Goal: Task Accomplishment & Management: Manage account settings

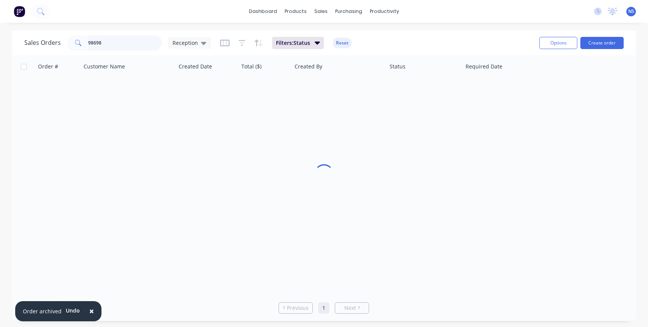
click at [117, 43] on input "98698" at bounding box center [125, 42] width 74 height 15
drag, startPoint x: 118, startPoint y: 42, endPoint x: 67, endPoint y: 36, distance: 51.4
click at [69, 36] on div "98698" at bounding box center [114, 42] width 95 height 15
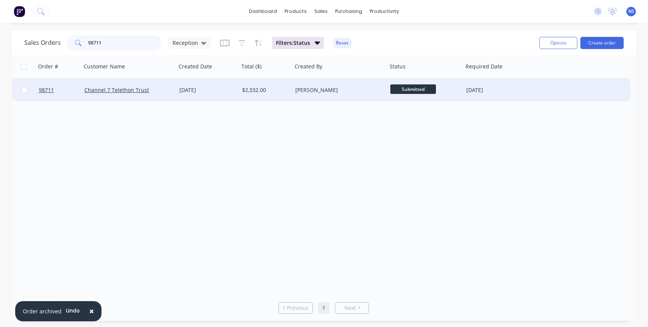
type input "98711"
click at [340, 94] on div "[PERSON_NAME]" at bounding box center [339, 90] width 95 height 23
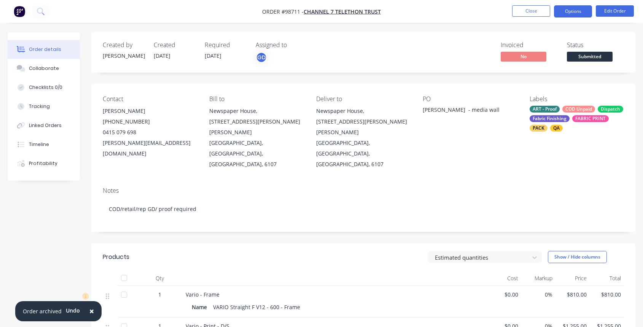
click at [570, 10] on button "Options" at bounding box center [573, 11] width 38 height 12
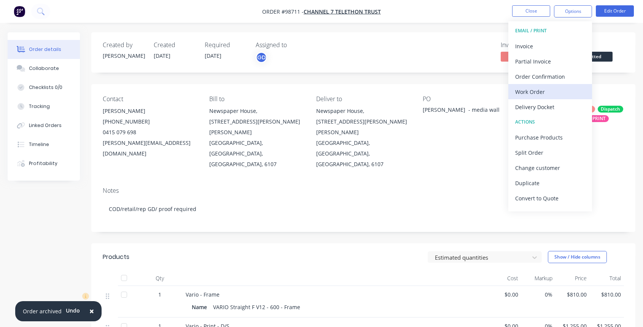
click at [545, 93] on div "Work Order" at bounding box center [550, 91] width 70 height 11
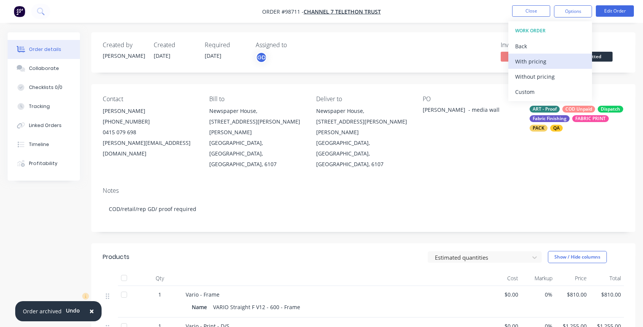
click at [537, 61] on div "With pricing" at bounding box center [550, 61] width 70 height 11
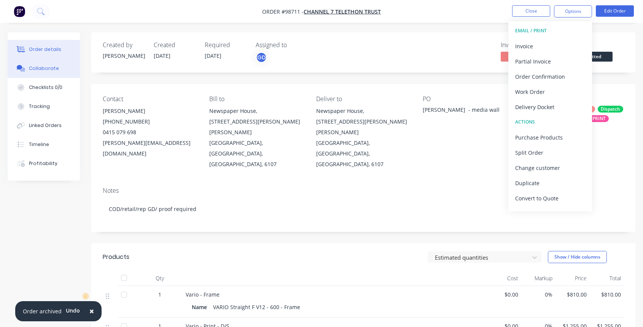
click at [40, 68] on div "Collaborate" at bounding box center [44, 68] width 30 height 7
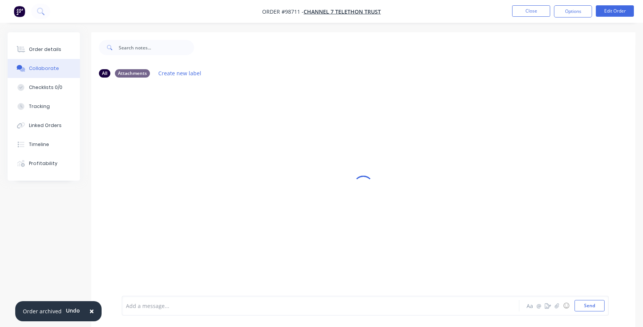
click at [148, 307] on div at bounding box center [305, 306] width 359 height 8
click at [529, 13] on button "Close" at bounding box center [531, 10] width 38 height 11
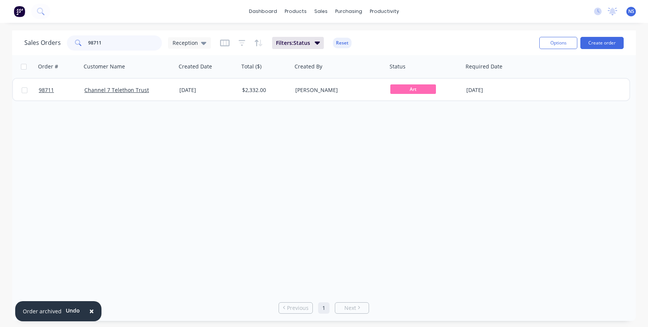
drag, startPoint x: 118, startPoint y: 40, endPoint x: 79, endPoint y: 33, distance: 40.1
click at [79, 33] on div "Sales Orders 98711 Reception Filters: Status Reset" at bounding box center [278, 42] width 509 height 19
click at [592, 43] on button "Create order" at bounding box center [602, 43] width 43 height 12
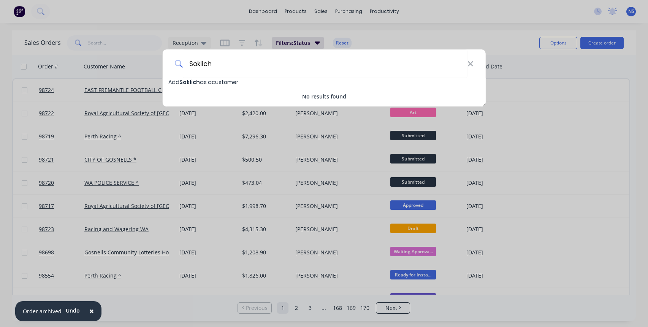
type input "Soklich"
click at [190, 83] on span "Soklich" at bounding box center [189, 82] width 21 height 8
select select "AU"
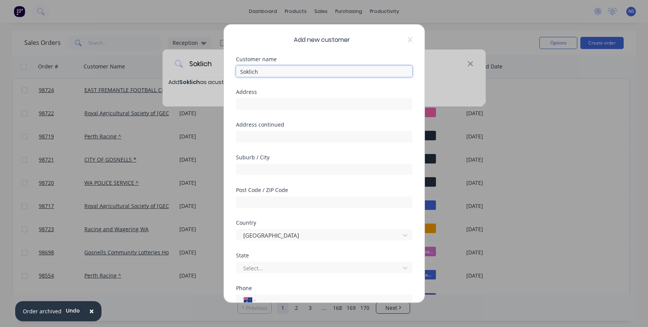
click at [272, 75] on input "Soklich" at bounding box center [324, 71] width 176 height 11
click at [289, 71] on input "Soklich Trading" at bounding box center [324, 71] width 176 height 11
type input "Soklich Trading Company"
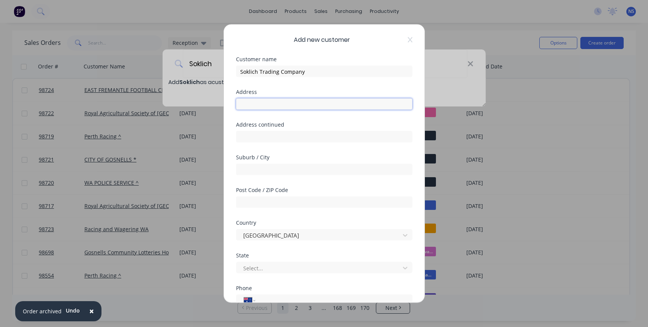
click at [248, 104] on input "text" at bounding box center [324, 103] width 176 height 11
paste input "[STREET_ADDRESS][PERSON_NAME]"
drag, startPoint x: 275, startPoint y: 103, endPoint x: 313, endPoint y: 108, distance: 38.7
click at [313, 108] on input "[STREET_ADDRESS][PERSON_NAME]" at bounding box center [324, 103] width 176 height 11
type input "[STREET_ADDRESS][PERSON_NAME]"
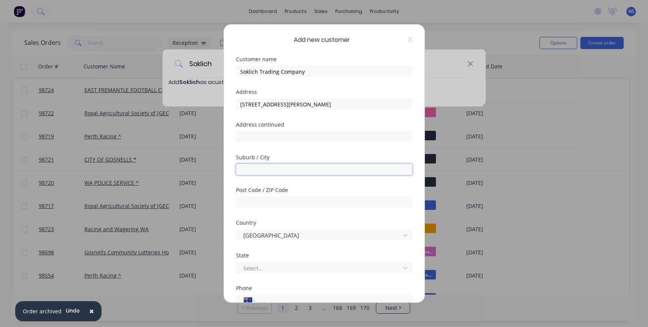
click at [249, 168] on input "text" at bounding box center [324, 169] width 176 height 11
paste input "ORANGE GROVE, W.A. 6109"
click at [279, 171] on input "ORANGE GROVE, W.A. 6109" at bounding box center [324, 169] width 176 height 11
drag, startPoint x: 281, startPoint y: 171, endPoint x: 302, endPoint y: 171, distance: 20.9
click at [306, 171] on input "ORANGE GROVE, W.A. 6109" at bounding box center [324, 169] width 176 height 11
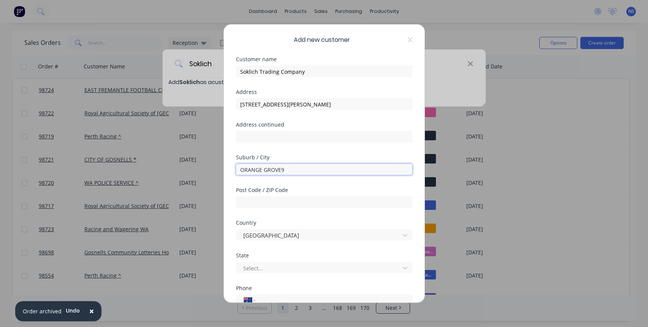
click at [289, 171] on input "ORANGE GROVE9" at bounding box center [324, 169] width 176 height 11
type input "ORANGE GROVE"
click at [252, 203] on input "text" at bounding box center [324, 202] width 176 height 11
paste input ", W.A. 610"
drag, startPoint x: 255, startPoint y: 203, endPoint x: 225, endPoint y: 200, distance: 29.8
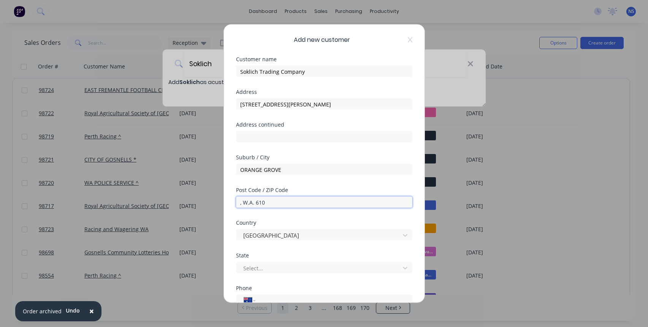
click at [225, 200] on div "Add new customer Customer name Soklich Trading Company Address [STREET_ADDRESS]…" at bounding box center [324, 164] width 201 height 278
click at [260, 206] on input "610" at bounding box center [324, 202] width 176 height 11
type input "6109"
click at [269, 267] on div at bounding box center [320, 268] width 154 height 10
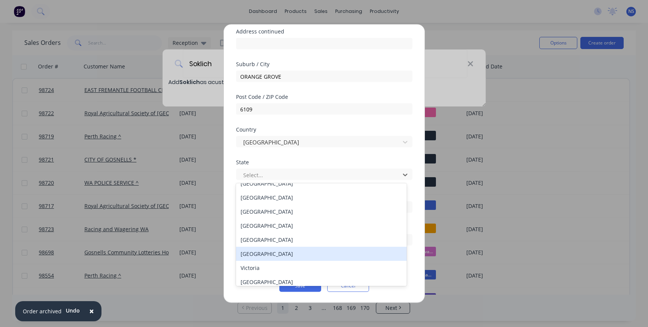
scroll to position [13, 0]
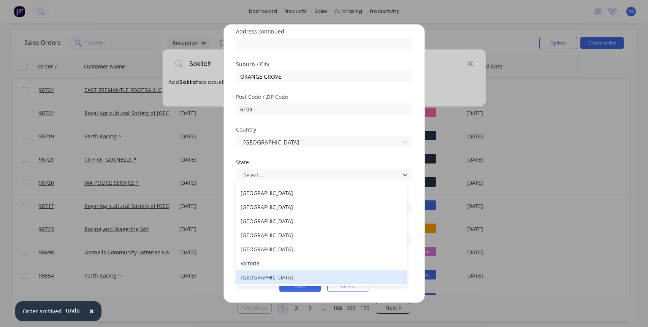
click at [292, 281] on div "[GEOGRAPHIC_DATA]" at bounding box center [321, 277] width 171 height 14
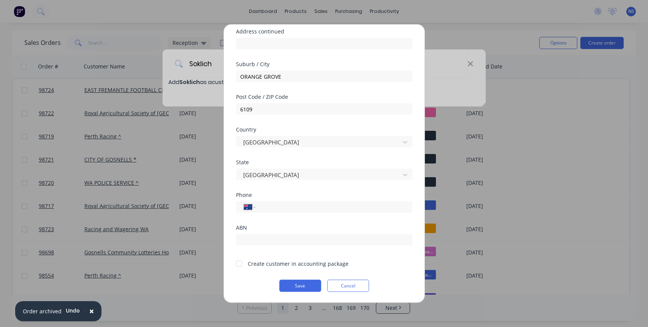
drag, startPoint x: 240, startPoint y: 264, endPoint x: 247, endPoint y: 251, distance: 15.0
click at [240, 264] on div at bounding box center [239, 263] width 15 height 15
click at [286, 208] on input "tel" at bounding box center [332, 207] width 143 height 9
click at [272, 207] on input "tel" at bounding box center [332, 207] width 143 height 9
paste input "0422 233 040"
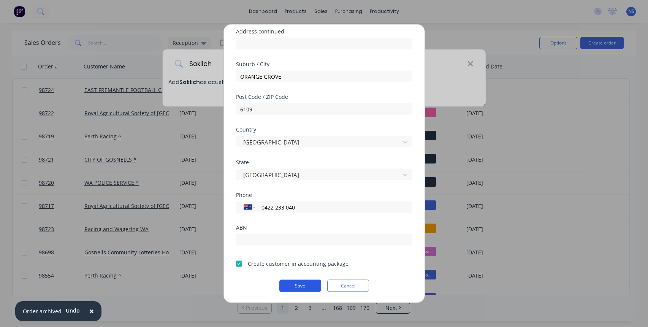
type input "0422 233 040"
click at [303, 286] on button "Save" at bounding box center [300, 286] width 42 height 12
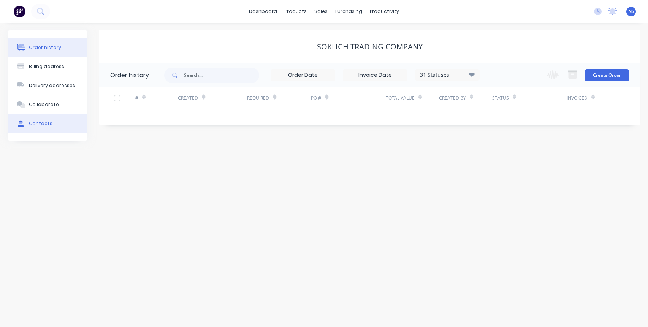
click at [40, 123] on div "Contacts" at bounding box center [41, 123] width 24 height 7
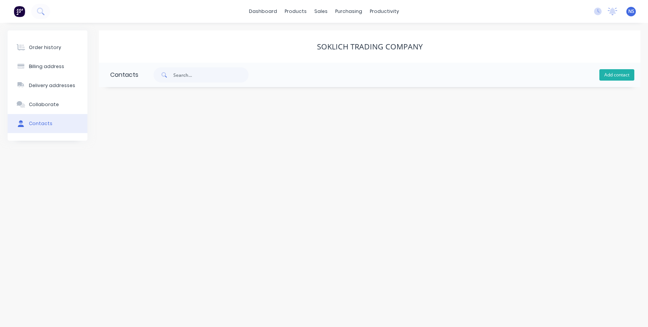
click at [616, 73] on button "Add contact" at bounding box center [617, 74] width 35 height 11
select select "AU"
click at [142, 129] on input "text" at bounding box center [172, 130] width 124 height 11
type input "[PERSON_NAME]"
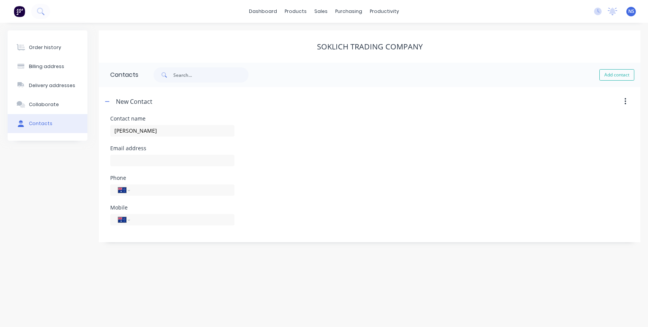
select select "AU"
click at [139, 158] on input "text" at bounding box center [172, 160] width 124 height 11
paste input "[PERSON_NAME] <[EMAIL_ADDRESS][DOMAIN_NAME]>"
drag, startPoint x: 157, startPoint y: 160, endPoint x: 113, endPoint y: 160, distance: 43.3
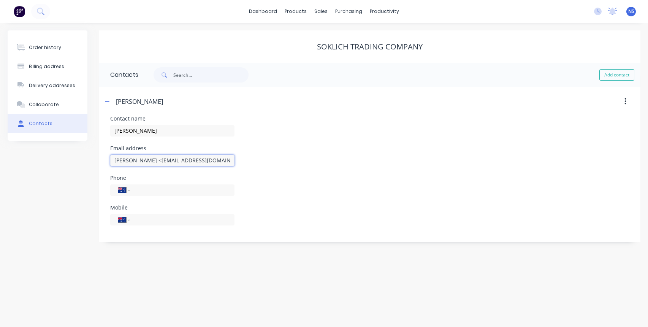
click at [113, 160] on input "[PERSON_NAME] <[EMAIL_ADDRESS][DOMAIN_NAME]>" at bounding box center [172, 160] width 124 height 11
click at [197, 161] on input "[EMAIL_ADDRESS][DOMAIN_NAME]>" at bounding box center [172, 160] width 124 height 11
type input "[EMAIL_ADDRESS][DOMAIN_NAME]"
click at [148, 216] on input "tel" at bounding box center [180, 219] width 91 height 9
click at [138, 219] on input "tel" at bounding box center [180, 219] width 91 height 9
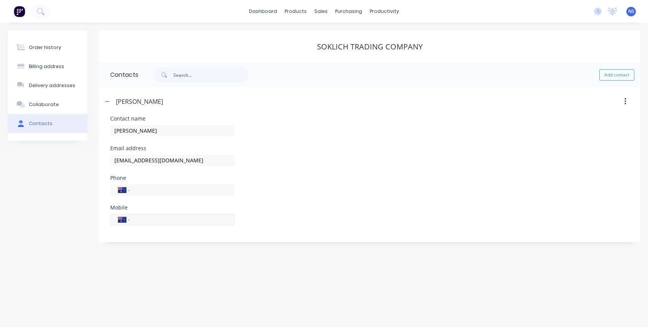
paste input "0422 233 040"
type input "0422 233 040"
click at [625, 100] on icon "button" at bounding box center [626, 101] width 2 height 7
click at [49, 48] on div "Order history" at bounding box center [45, 47] width 32 height 7
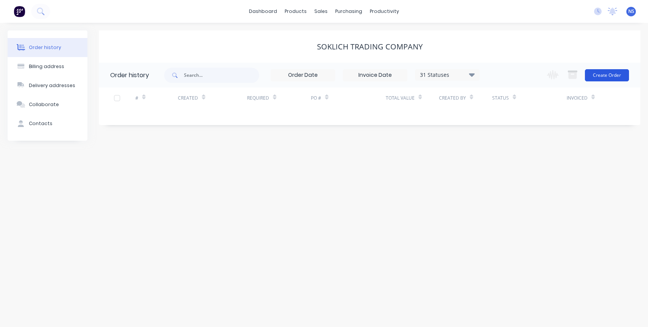
click at [609, 75] on button "Create Order" at bounding box center [607, 75] width 44 height 12
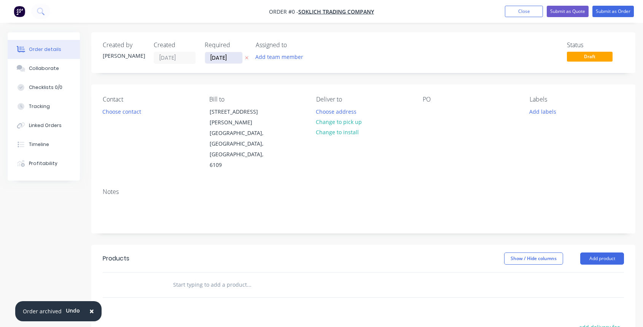
click at [224, 58] on input "[DATE]" at bounding box center [223, 57] width 37 height 11
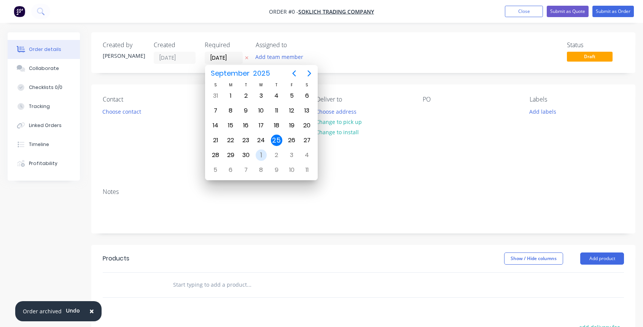
click at [262, 155] on div "1" at bounding box center [261, 154] width 11 height 11
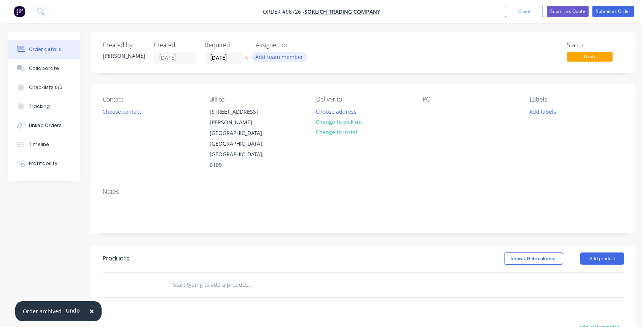
click at [274, 57] on button "Add team member" at bounding box center [279, 57] width 56 height 10
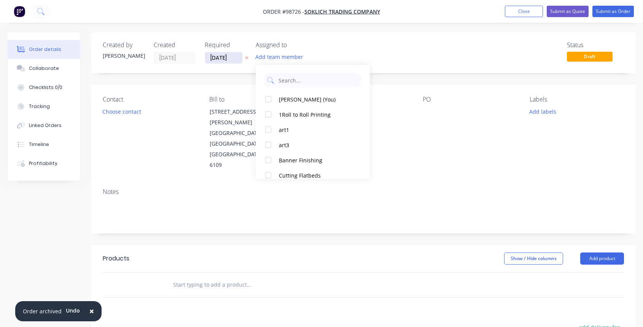
click at [227, 59] on input "[DATE]" at bounding box center [223, 57] width 37 height 11
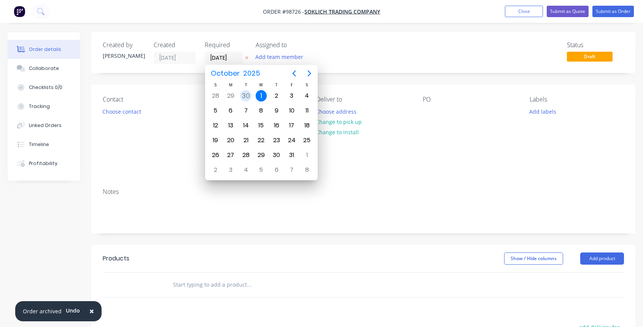
click at [245, 95] on div "30" at bounding box center [245, 95] width 11 height 11
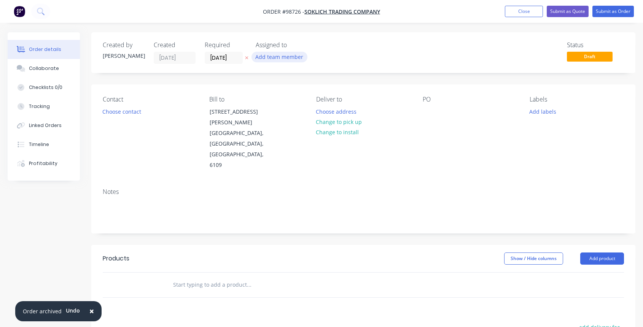
click at [272, 58] on button "Add team member" at bounding box center [279, 57] width 56 height 10
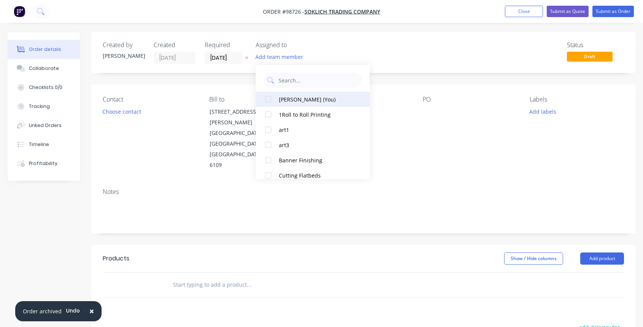
click at [292, 101] on div "[PERSON_NAME] (You)" at bounding box center [317, 99] width 76 height 8
click at [225, 57] on input "[DATE]" at bounding box center [223, 57] width 37 height 11
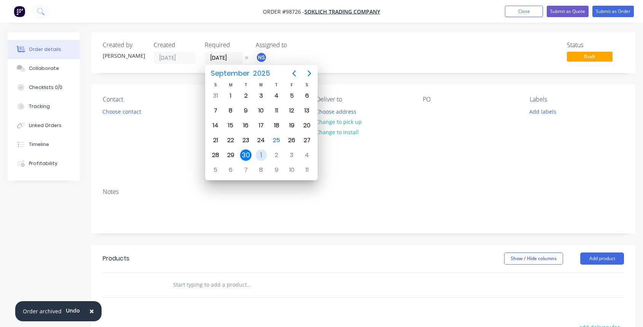
click at [260, 154] on div "1" at bounding box center [261, 154] width 11 height 11
type input "[DATE]"
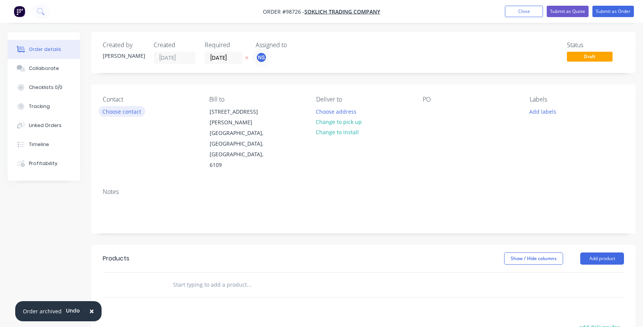
click at [115, 109] on button "Choose contact" at bounding box center [121, 111] width 47 height 10
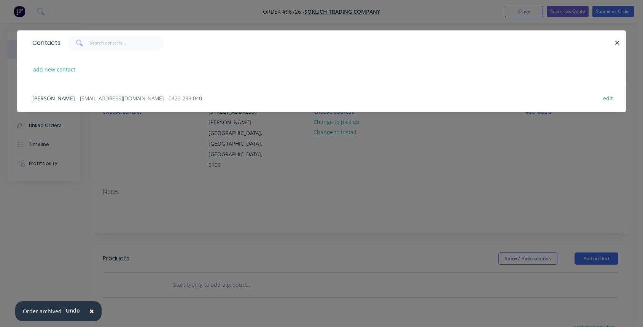
click at [106, 97] on span "- [EMAIL_ADDRESS][DOMAIN_NAME] - 0422 233 040" at bounding box center [138, 98] width 125 height 7
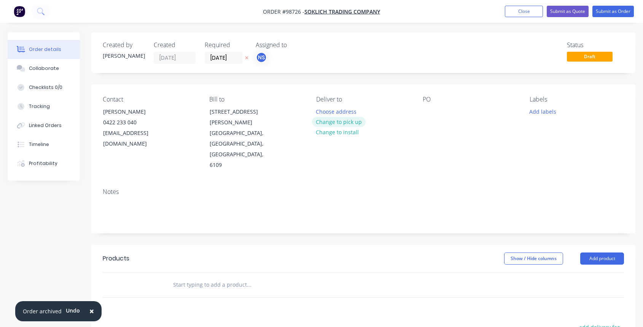
click at [336, 121] on button "Change to pick up" at bounding box center [339, 122] width 54 height 10
click at [321, 112] on div at bounding box center [322, 111] width 12 height 11
click at [426, 113] on div at bounding box center [428, 111] width 12 height 11
click at [544, 113] on button "Add labels" at bounding box center [542, 111] width 35 height 10
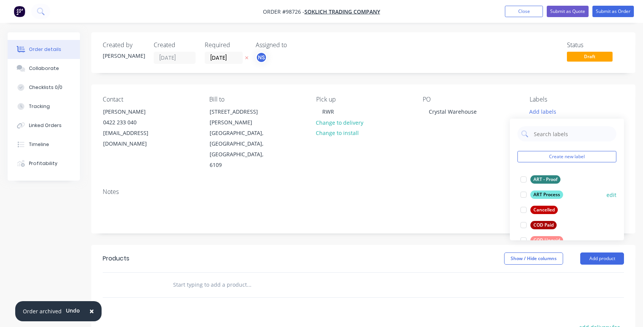
click at [524, 195] on div at bounding box center [523, 194] width 15 height 15
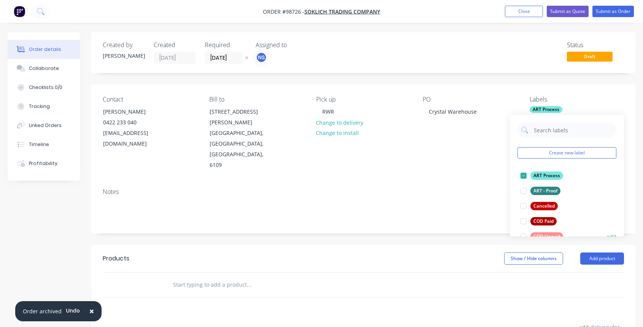
click at [524, 234] on div at bounding box center [523, 236] width 15 height 15
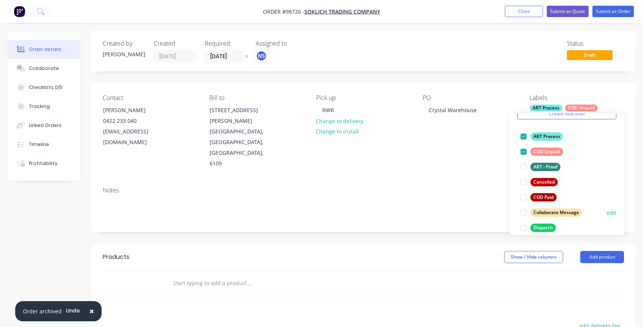
scroll to position [42, 0]
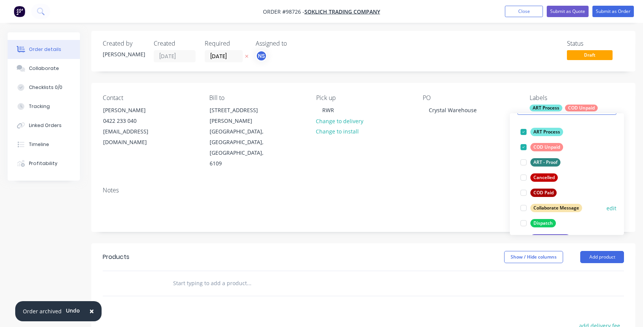
click at [522, 208] on div at bounding box center [523, 207] width 15 height 15
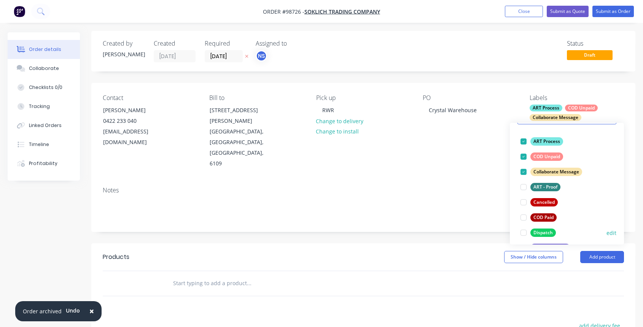
click at [524, 235] on div at bounding box center [523, 232] width 15 height 15
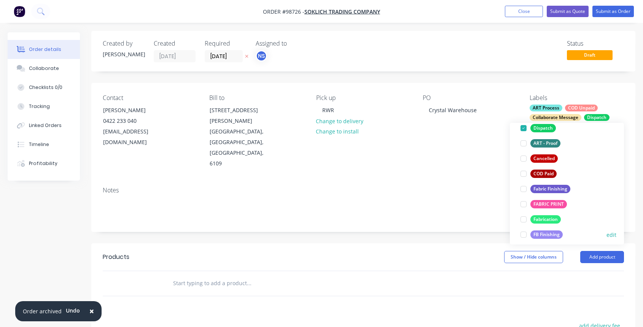
scroll to position [140, 0]
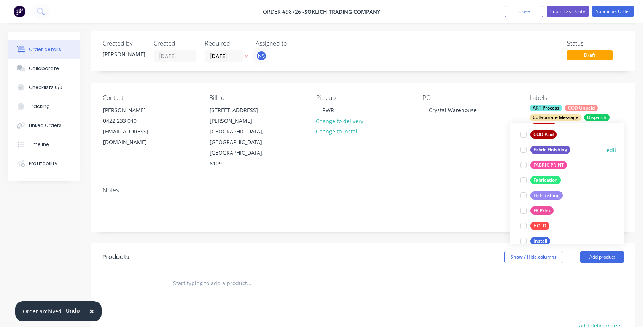
click at [524, 150] on div at bounding box center [523, 149] width 15 height 15
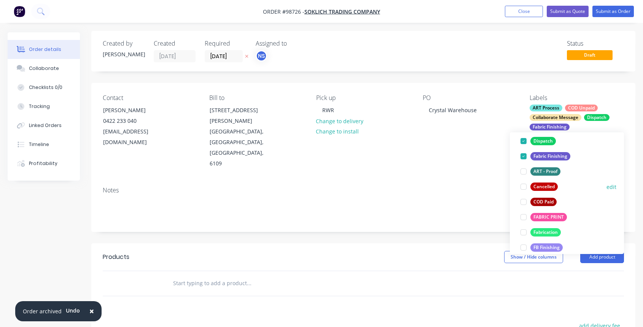
scroll to position [102, 0]
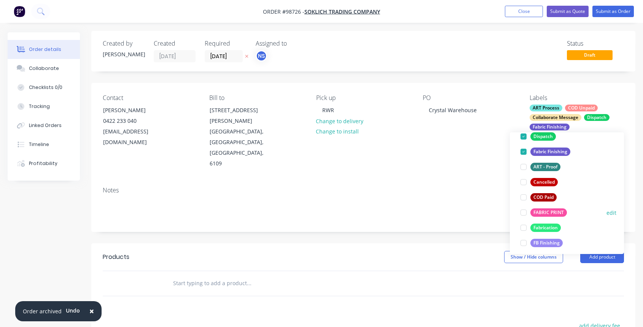
click at [523, 213] on div at bounding box center [523, 212] width 15 height 15
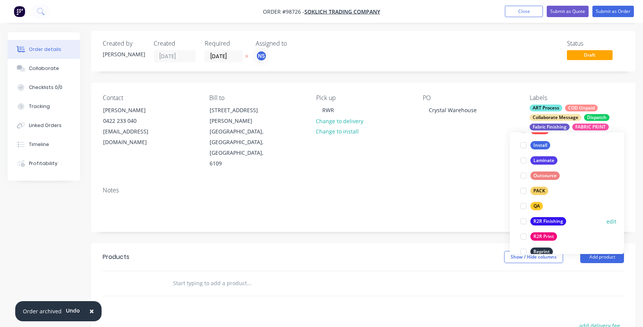
scroll to position [253, 0]
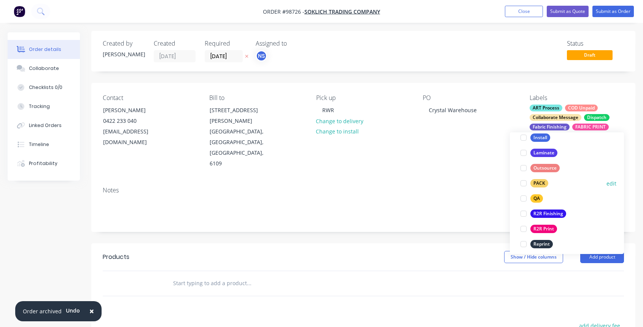
click at [524, 184] on div at bounding box center [523, 183] width 15 height 15
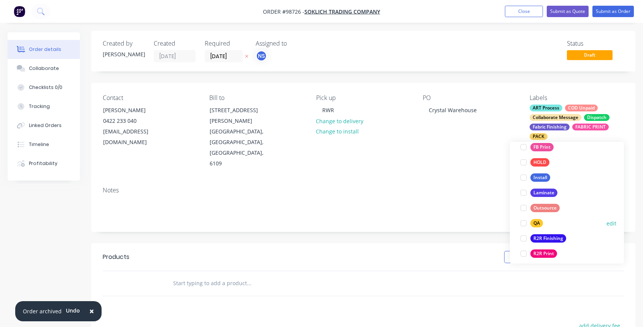
click at [524, 224] on div at bounding box center [523, 223] width 15 height 15
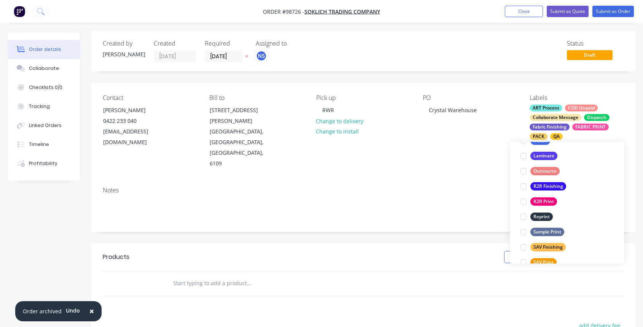
scroll to position [327, 0]
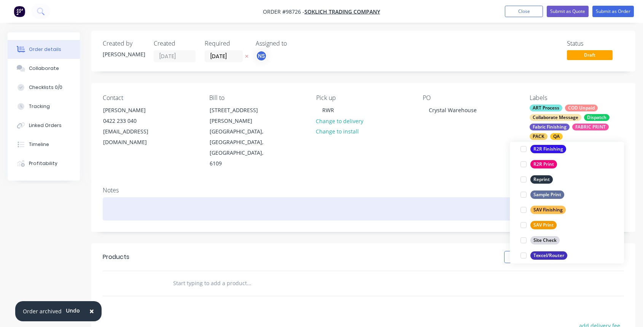
click at [114, 197] on div at bounding box center [363, 208] width 521 height 23
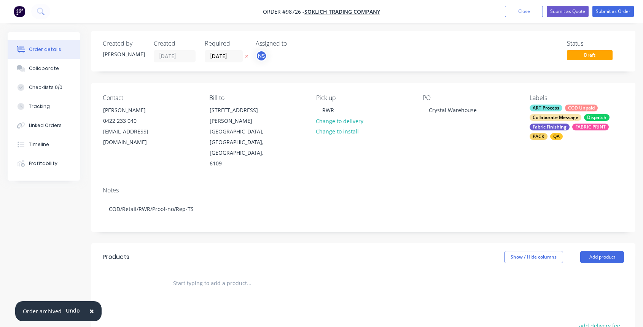
click at [201, 276] on input "text" at bounding box center [249, 283] width 152 height 15
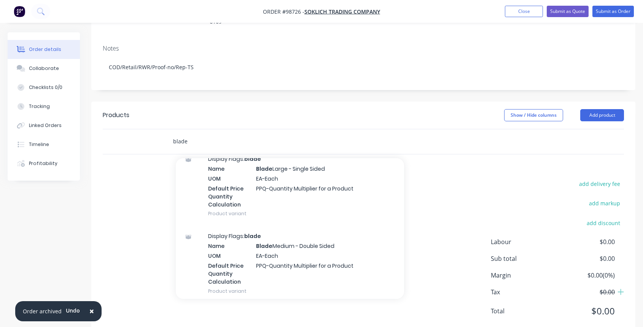
scroll to position [490, 0]
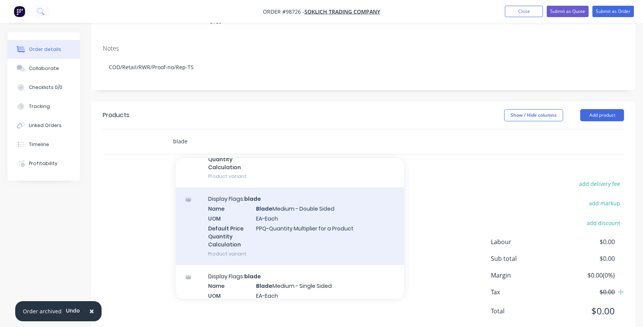
type input "blade"
click at [298, 204] on div "Display Flags: blade Name Blade Medium - Double Sided UOM EA-Each Default Price…" at bounding box center [290, 225] width 228 height 77
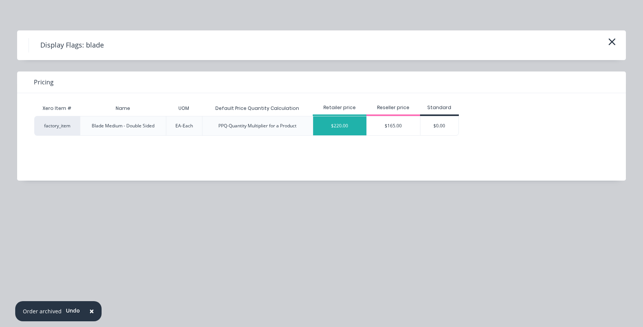
click at [345, 123] on div "$220.00" at bounding box center [339, 125] width 53 height 19
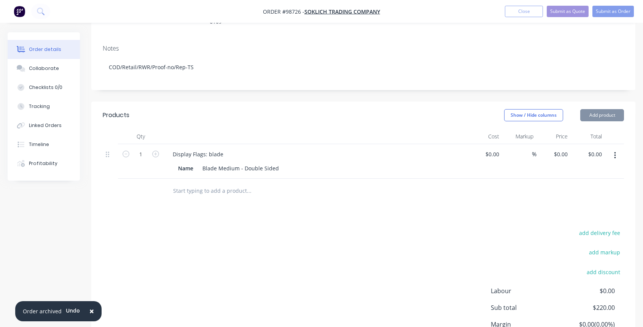
type input "$220.00"
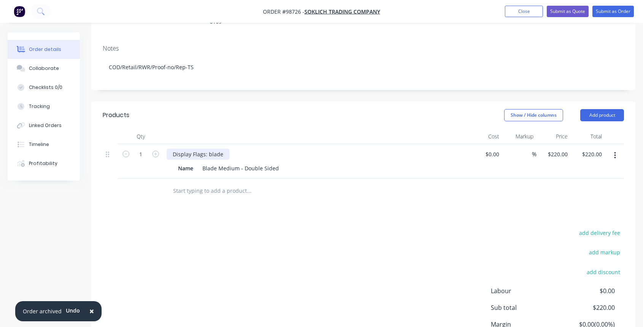
click at [223, 149] on div "Display Flags: blade" at bounding box center [198, 154] width 63 height 11
click at [60, 70] on button "Collaborate" at bounding box center [44, 68] width 72 height 19
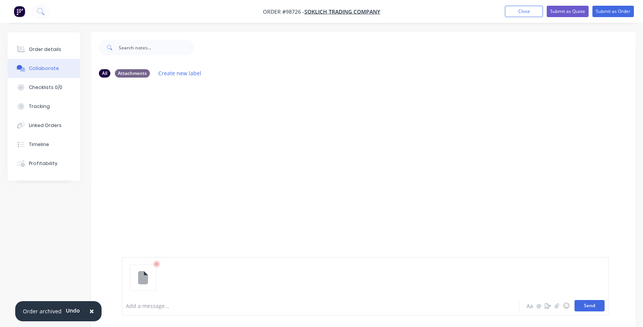
click at [586, 306] on button "Send" at bounding box center [589, 305] width 30 height 11
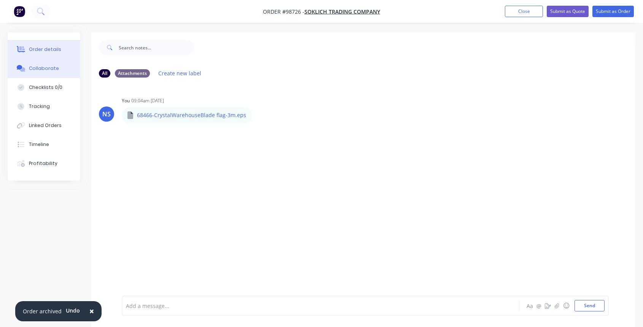
click at [40, 46] on button "Order details" at bounding box center [44, 49] width 72 height 19
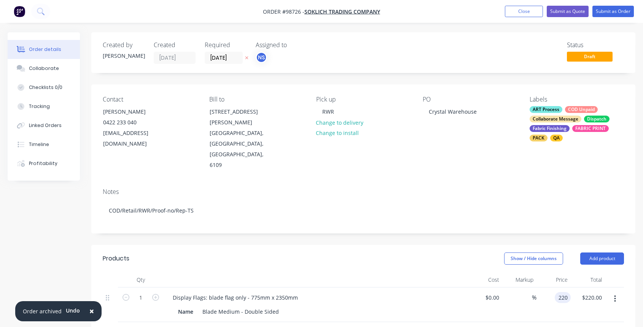
click at [564, 292] on input "220" at bounding box center [563, 297] width 13 height 11
type input "$199.00"
click at [604, 252] on button "Add product" at bounding box center [602, 258] width 44 height 12
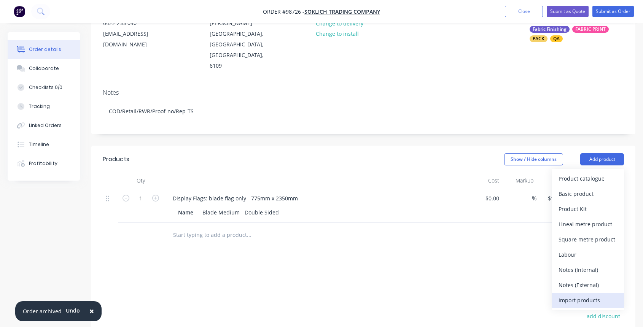
scroll to position [117, 0]
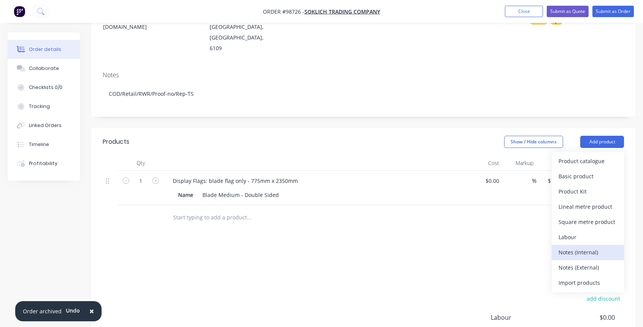
click at [586, 247] on div "Notes (Internal)" at bounding box center [587, 252] width 59 height 11
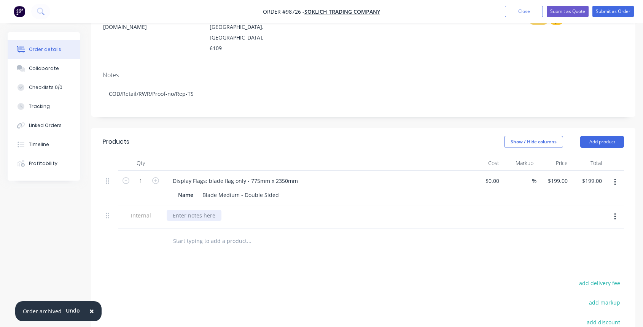
click at [181, 210] on div at bounding box center [194, 215] width 55 height 11
click at [240, 210] on div "Artwork as per previous #" at bounding box center [206, 215] width 78 height 11
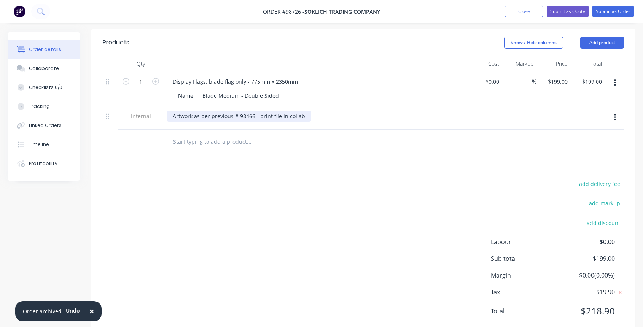
scroll to position [0, 0]
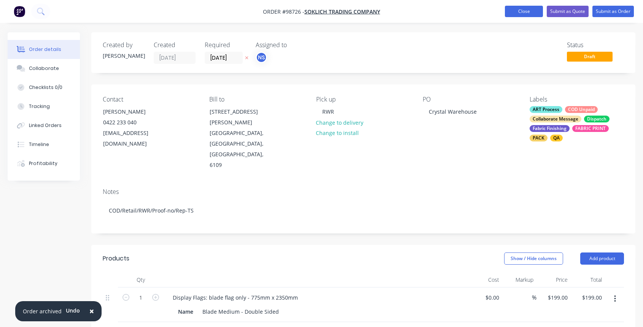
click at [528, 15] on button "Close" at bounding box center [524, 11] width 38 height 11
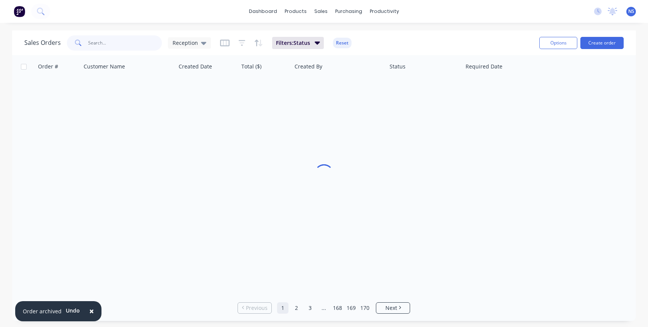
click at [121, 41] on input "text" at bounding box center [125, 42] width 74 height 15
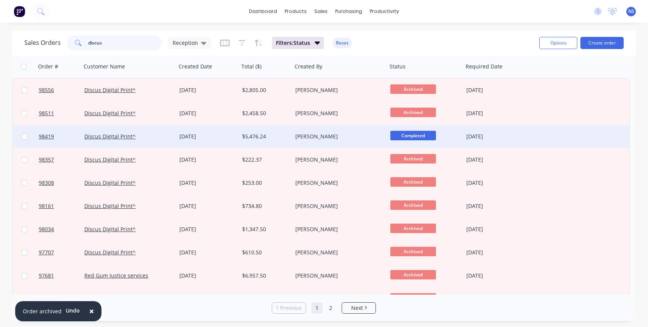
type input "discus"
click at [163, 139] on div "Discus Digital Print^" at bounding box center [126, 137] width 84 height 8
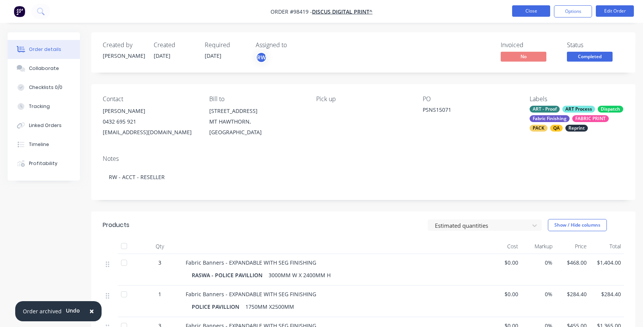
click at [530, 13] on button "Close" at bounding box center [531, 10] width 38 height 11
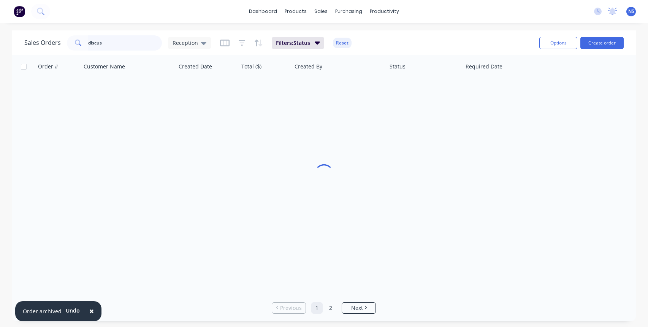
click at [117, 40] on input "discus" at bounding box center [125, 42] width 74 height 15
click at [119, 44] on input "discus" at bounding box center [125, 42] width 74 height 15
click at [113, 44] on input "discus" at bounding box center [125, 42] width 74 height 15
drag, startPoint x: 93, startPoint y: 44, endPoint x: 66, endPoint y: 43, distance: 27.4
click at [67, 43] on div "discus" at bounding box center [114, 42] width 95 height 15
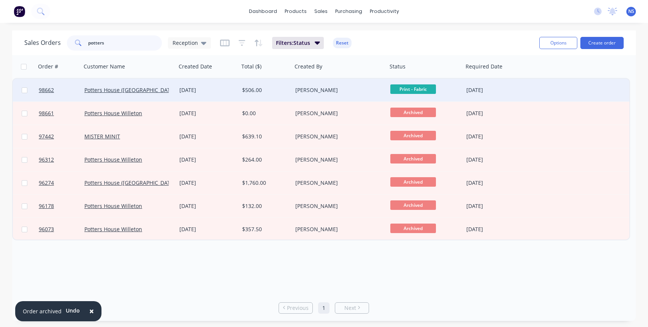
type input "potters"
click at [164, 93] on div "Potters House ([GEOGRAPHIC_DATA])" at bounding box center [126, 90] width 84 height 8
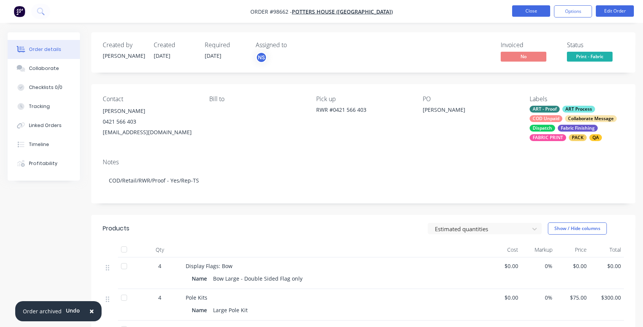
click at [540, 12] on button "Close" at bounding box center [531, 10] width 38 height 11
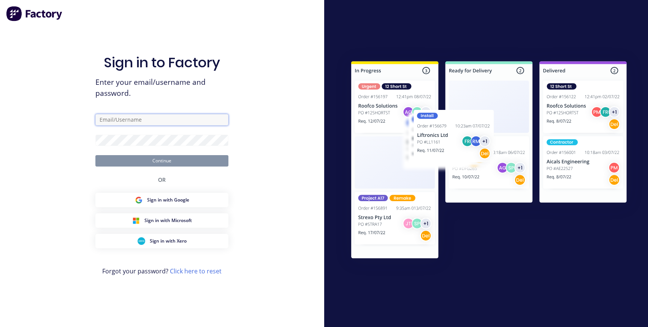
click at [138, 123] on input "text" at bounding box center [161, 119] width 133 height 11
type input "[EMAIL_ADDRESS][DOMAIN_NAME]"
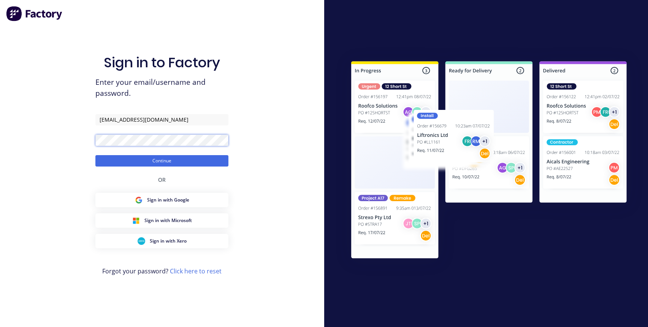
click at [95, 155] on button "Continue" at bounding box center [161, 160] width 133 height 11
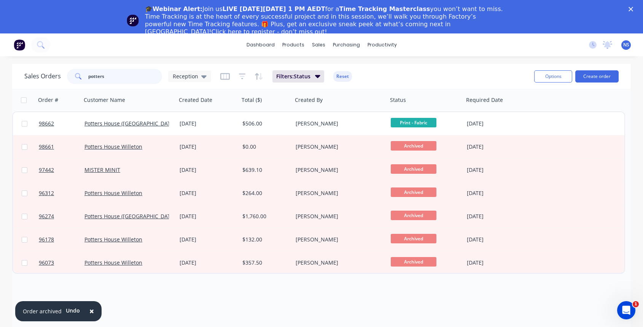
drag, startPoint x: 122, startPoint y: 77, endPoint x: 73, endPoint y: 70, distance: 50.0
click at [100, 76] on input "potters" at bounding box center [125, 76] width 74 height 15
click at [71, 70] on span at bounding box center [77, 76] width 21 height 15
drag, startPoint x: 108, startPoint y: 77, endPoint x: 84, endPoint y: 76, distance: 24.3
click at [84, 76] on div "potters" at bounding box center [114, 76] width 95 height 15
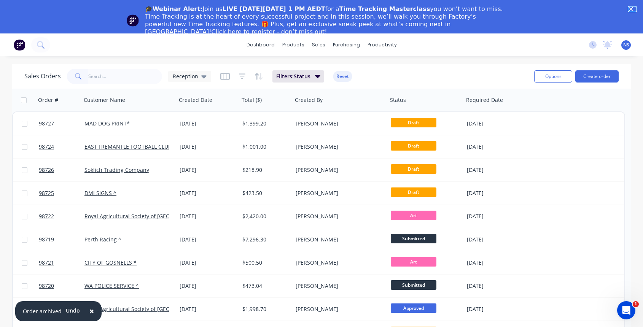
click at [633, 9] on icon "Close" at bounding box center [630, 9] width 5 height 5
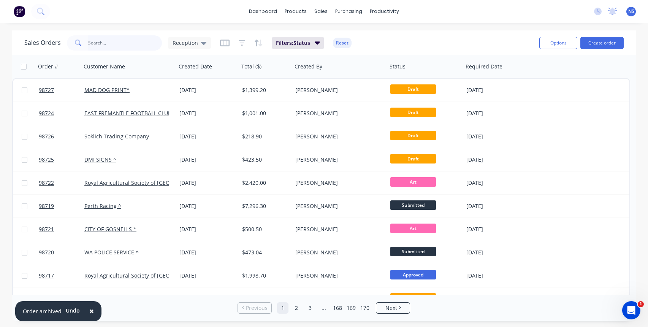
click at [119, 44] on input "text" at bounding box center [125, 42] width 74 height 15
click at [119, 43] on input "text" at bounding box center [125, 42] width 74 height 15
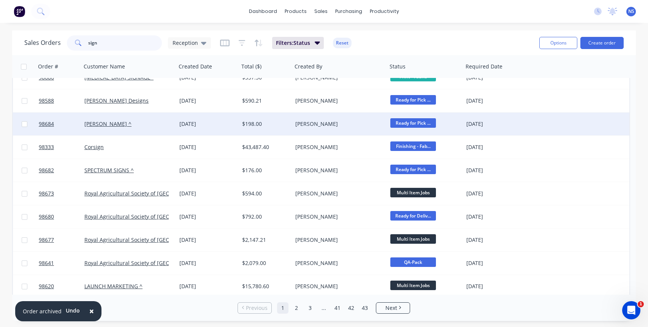
scroll to position [363, 0]
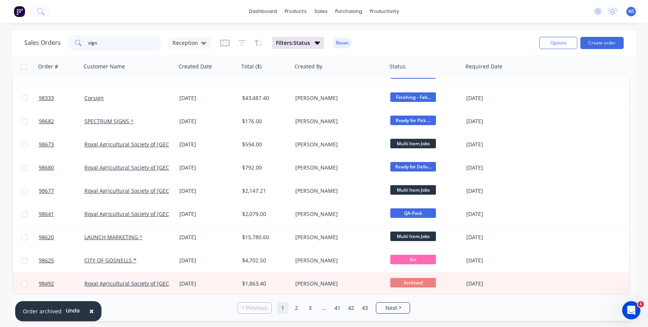
click at [121, 45] on input "sign" at bounding box center [125, 42] width 74 height 15
type input "signwise"
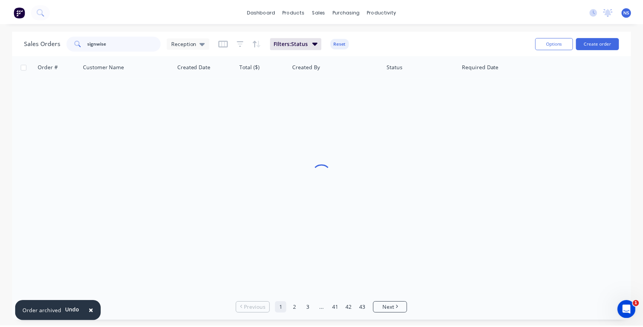
scroll to position [0, 0]
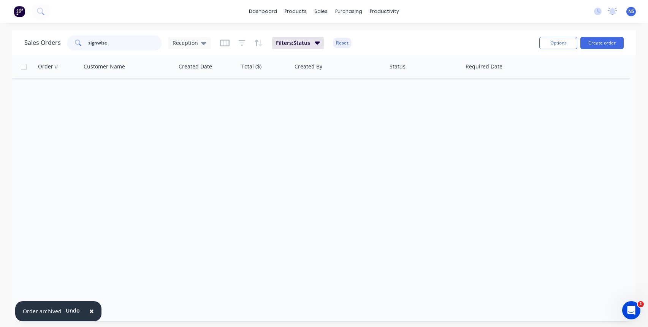
drag, startPoint x: 125, startPoint y: 44, endPoint x: 76, endPoint y: 43, distance: 48.7
click at [76, 43] on div "signwise" at bounding box center [114, 42] width 95 height 15
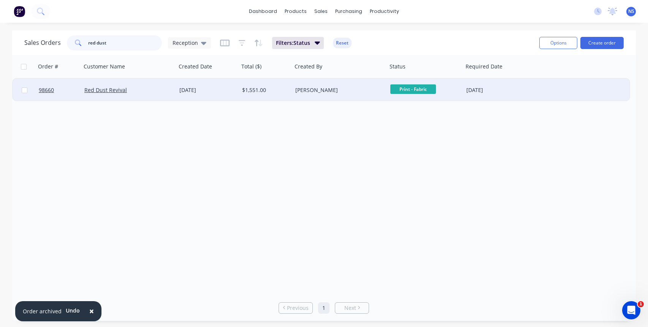
type input "red dust"
click at [279, 92] on div "$1,551.00" at bounding box center [264, 90] width 45 height 8
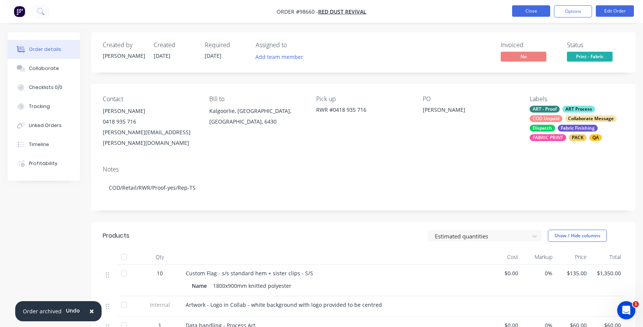
click at [530, 10] on button "Close" at bounding box center [531, 10] width 38 height 11
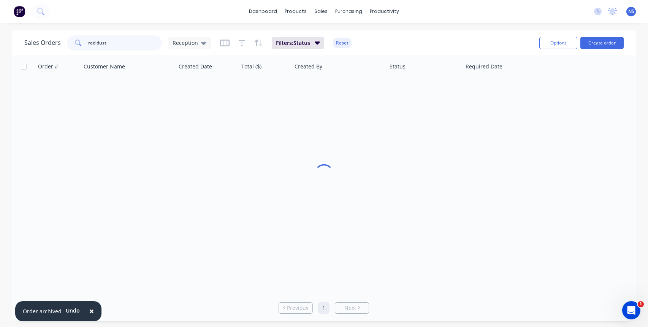
click at [118, 43] on input "red dust" at bounding box center [125, 42] width 74 height 15
drag, startPoint x: 122, startPoint y: 44, endPoint x: 67, endPoint y: 40, distance: 55.7
click at [67, 40] on div "red dust" at bounding box center [114, 42] width 95 height 15
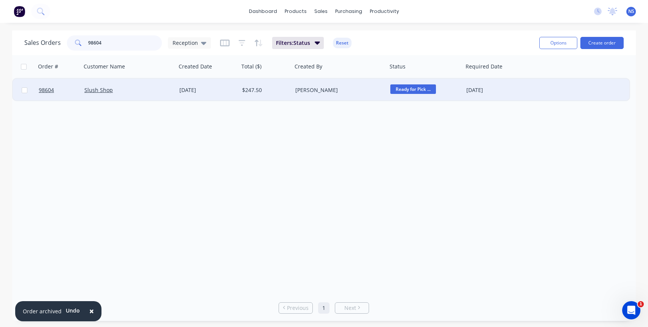
type input "98604"
click at [356, 88] on div "[PERSON_NAME]" at bounding box center [337, 90] width 84 height 8
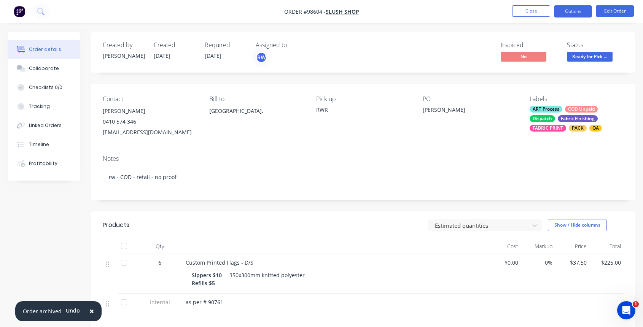
click at [567, 13] on button "Options" at bounding box center [573, 11] width 38 height 12
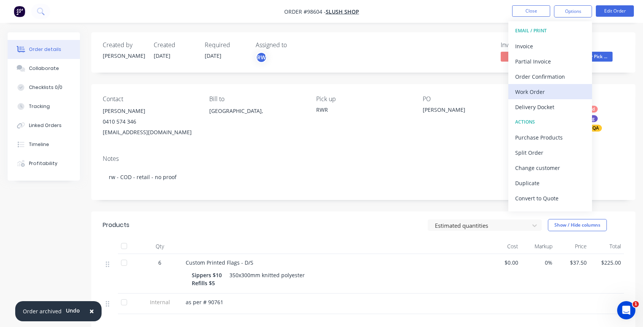
click at [543, 89] on div "Work Order" at bounding box center [550, 91] width 70 height 11
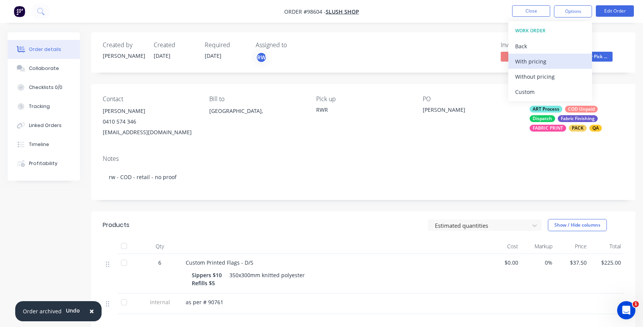
click at [530, 59] on div "With pricing" at bounding box center [550, 61] width 70 height 11
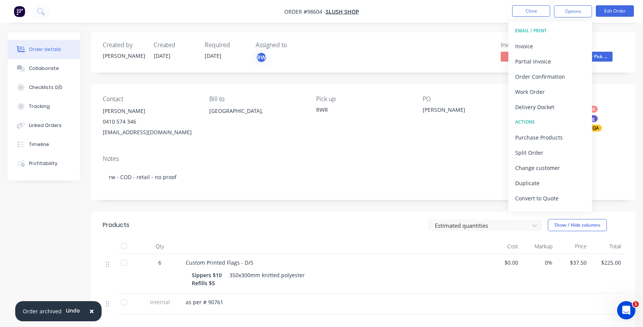
click at [326, 40] on div "Created by [PERSON_NAME] Created [DATE] Required [DATE] Assigned to RW Invoiced…" at bounding box center [363, 52] width 544 height 40
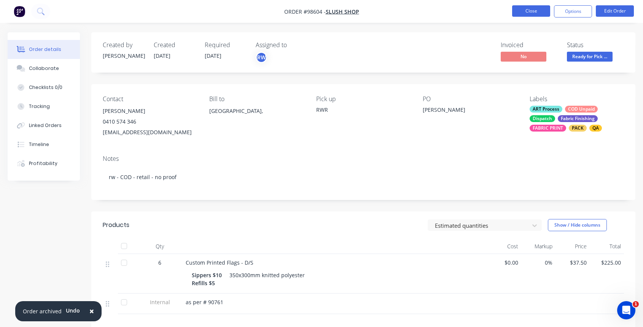
click at [530, 13] on button "Close" at bounding box center [531, 10] width 38 height 11
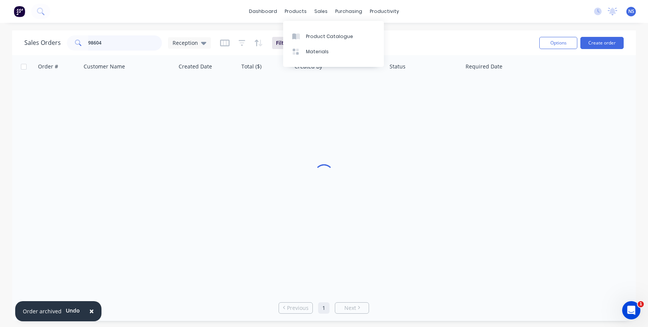
drag, startPoint x: 98, startPoint y: 46, endPoint x: 109, endPoint y: 44, distance: 11.1
click at [99, 45] on input "98604" at bounding box center [125, 42] width 74 height 15
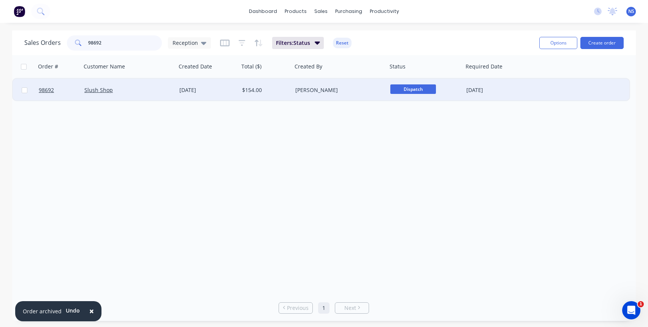
type input "98692"
click at [280, 93] on div "$154.00" at bounding box center [264, 90] width 45 height 8
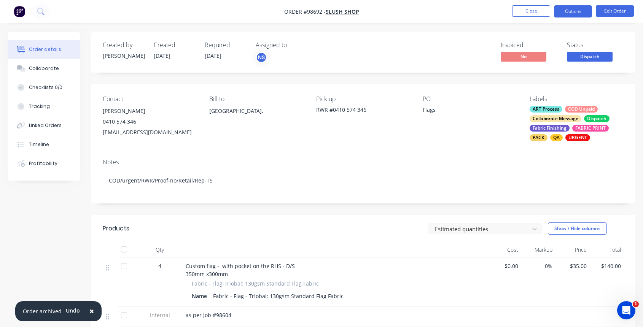
click at [570, 12] on button "Options" at bounding box center [573, 11] width 38 height 12
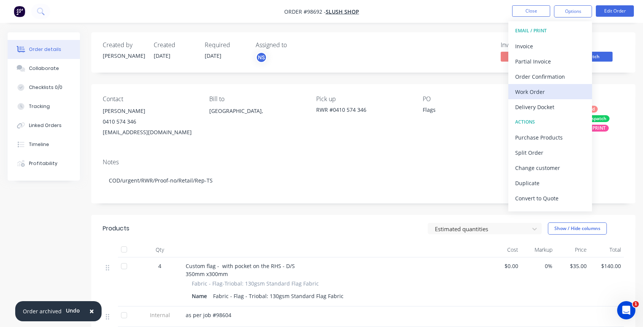
click at [544, 94] on div "Work Order" at bounding box center [550, 91] width 70 height 11
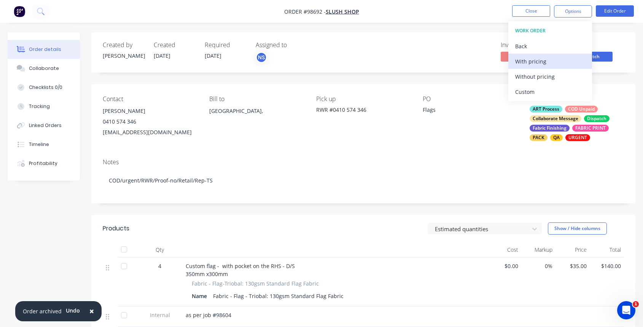
click at [533, 59] on div "With pricing" at bounding box center [550, 61] width 70 height 11
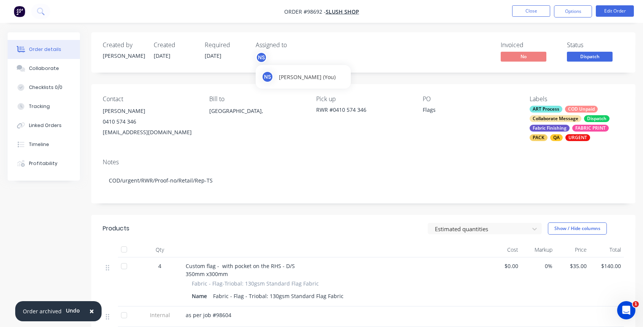
click at [265, 57] on div "NS" at bounding box center [261, 57] width 11 height 11
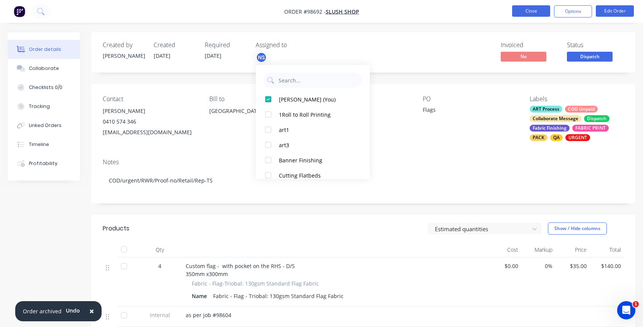
click at [524, 9] on button "Close" at bounding box center [531, 10] width 38 height 11
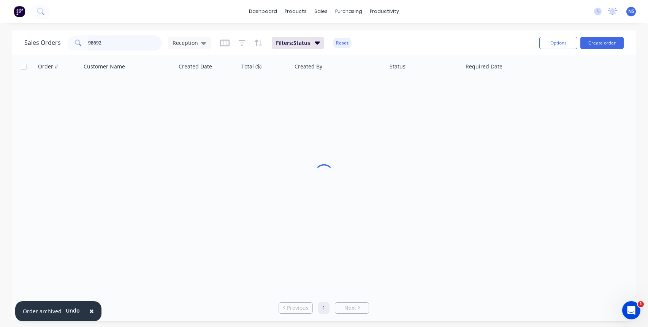
click at [116, 39] on input "98692" at bounding box center [125, 42] width 74 height 15
drag, startPoint x: 121, startPoint y: 43, endPoint x: 83, endPoint y: 45, distance: 37.7
click at [83, 45] on div "98692" at bounding box center [114, 42] width 95 height 15
click at [601, 43] on button "Create order" at bounding box center [602, 43] width 43 height 12
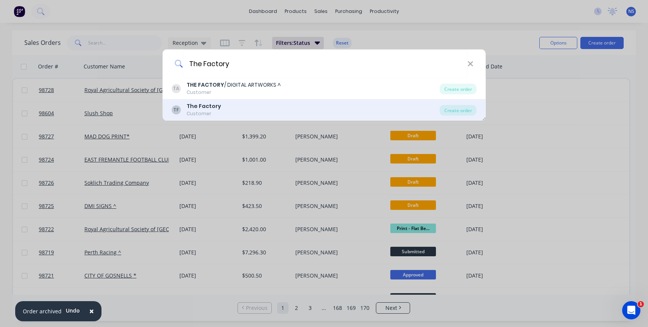
type input "The Factory"
click at [243, 107] on div "TF The Factory Customer" at bounding box center [305, 109] width 268 height 15
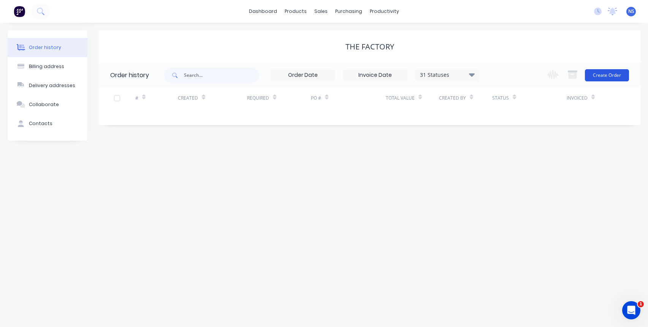
click at [601, 75] on button "Create Order" at bounding box center [607, 75] width 44 height 12
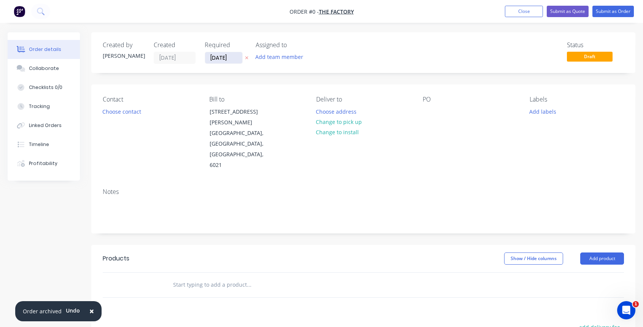
click at [222, 60] on input "[DATE]" at bounding box center [223, 57] width 37 height 11
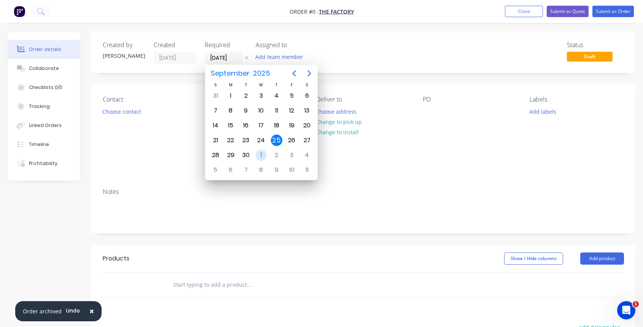
click at [262, 153] on div "1" at bounding box center [261, 154] width 11 height 11
type input "[DATE]"
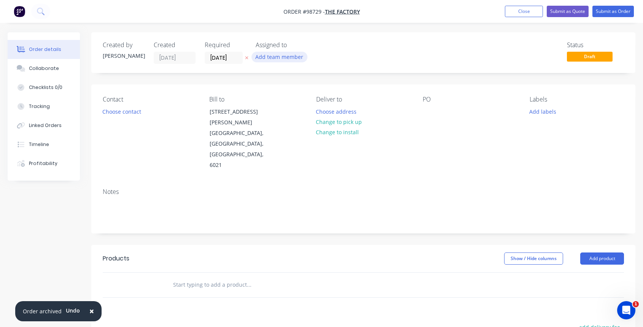
click at [282, 61] on button "Add team member" at bounding box center [279, 57] width 56 height 10
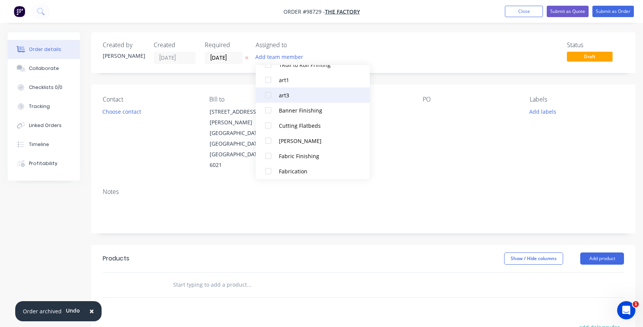
scroll to position [141, 0]
click at [289, 96] on div "[PERSON_NAME]" at bounding box center [317, 96] width 76 height 8
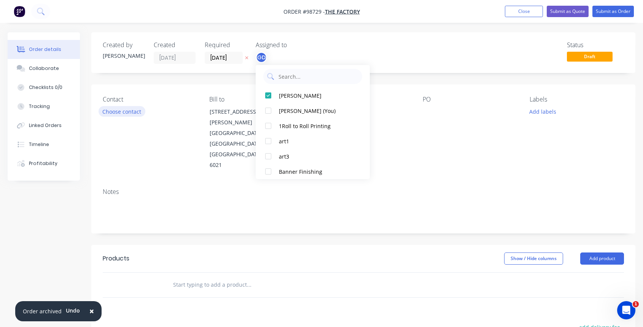
click at [125, 112] on button "Choose contact" at bounding box center [121, 111] width 47 height 10
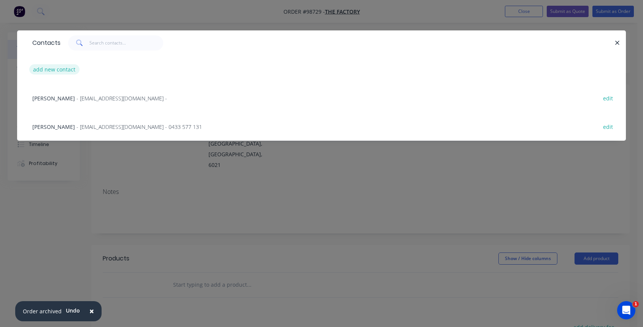
click at [57, 67] on button "add new contact" at bounding box center [54, 69] width 50 height 10
select select "AU"
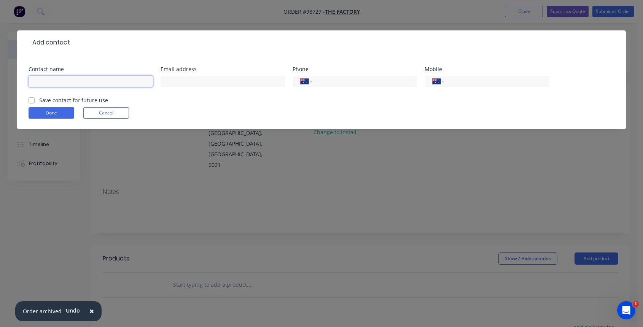
click at [48, 76] on input "text" at bounding box center [91, 81] width 124 height 11
paste input "[PERSON_NAME]"
type input "[PERSON_NAME]"
click at [182, 82] on input "text" at bounding box center [222, 81] width 124 height 11
paste input "mailto:[PERSON_NAME][EMAIL_ADDRESS][DOMAIN_NAME]"
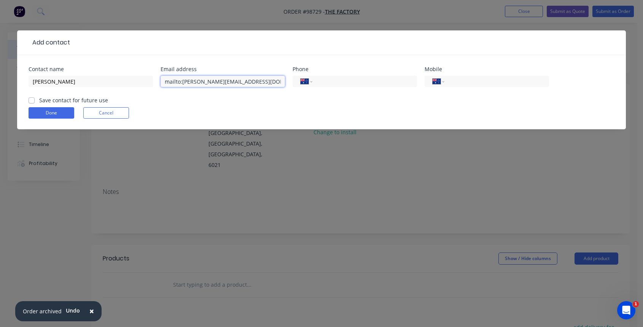
drag, startPoint x: 181, startPoint y: 81, endPoint x: 163, endPoint y: 82, distance: 18.7
click at [163, 82] on input "mailto:[PERSON_NAME][EMAIL_ADDRESS][DOMAIN_NAME]" at bounding box center [222, 81] width 124 height 11
type input "[EMAIL_ADDRESS][DOMAIN_NAME]"
click at [458, 83] on input "tel" at bounding box center [494, 81] width 91 height 9
paste input "0433 577 132"
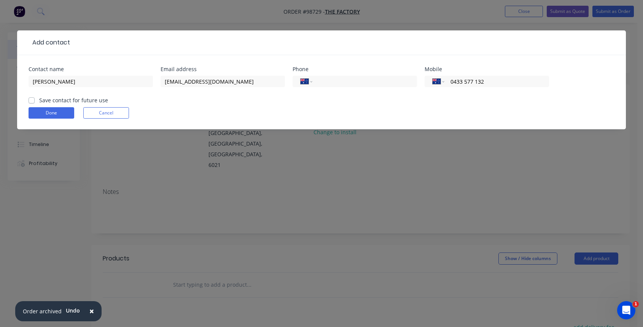
type input "0433 577 132"
click at [39, 99] on label "Save contact for future use" at bounding box center [73, 100] width 69 height 8
click at [30, 99] on input "Save contact for future use" at bounding box center [32, 99] width 6 height 7
checkbox input "true"
click at [57, 113] on button "Done" at bounding box center [52, 112] width 46 height 11
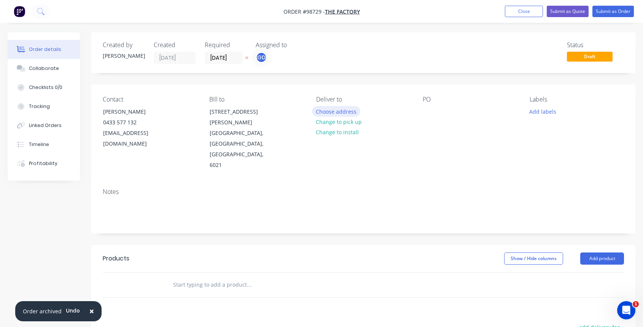
click at [338, 110] on button "Choose address" at bounding box center [336, 111] width 49 height 10
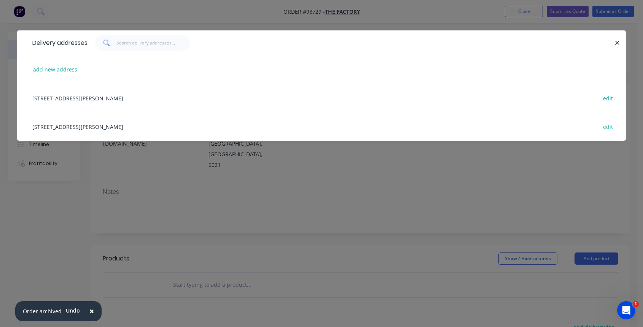
click at [127, 98] on div "[STREET_ADDRESS][PERSON_NAME] edit" at bounding box center [322, 98] width 586 height 29
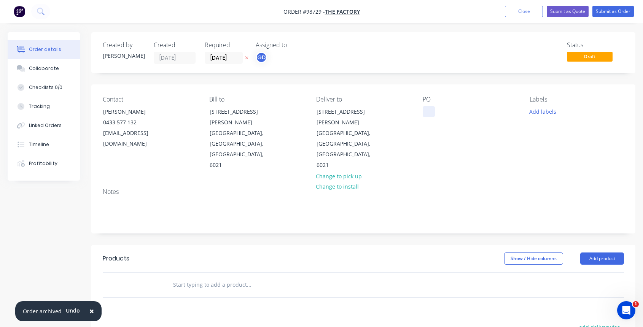
click at [422, 110] on div at bounding box center [428, 111] width 12 height 11
click at [544, 113] on button "Add labels" at bounding box center [542, 111] width 35 height 10
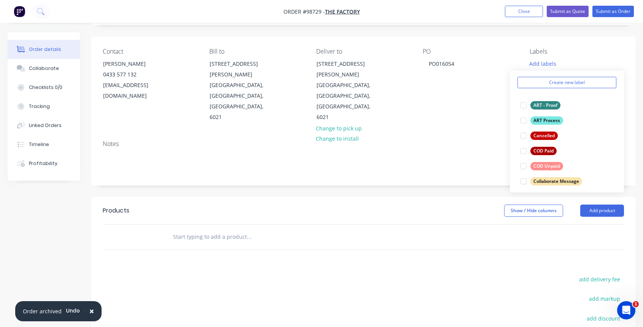
scroll to position [0, 0]
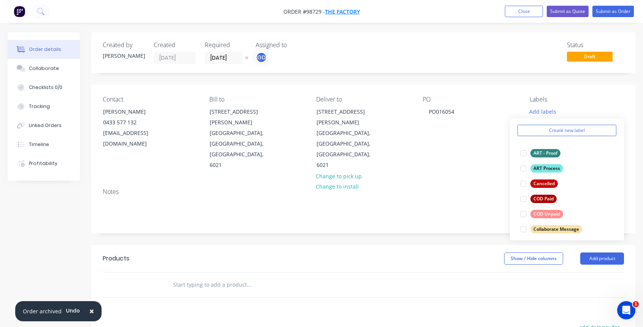
click at [343, 11] on span "The Factory" at bounding box center [342, 11] width 35 height 7
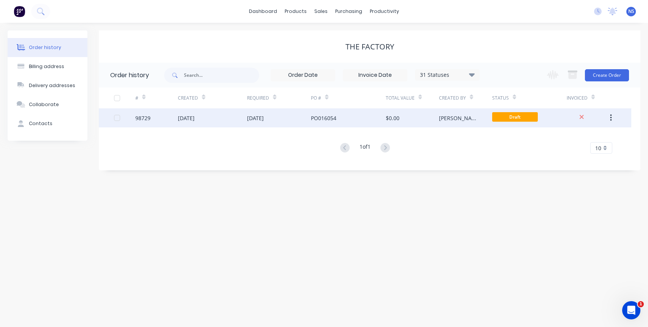
click at [612, 116] on button "button" at bounding box center [611, 118] width 18 height 14
click at [585, 138] on div "Archive" at bounding box center [584, 137] width 59 height 11
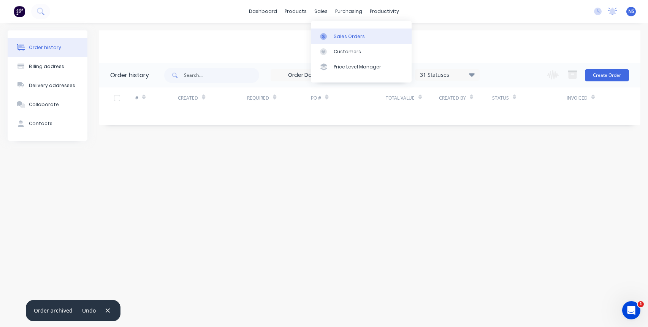
click at [349, 38] on div "Sales Orders" at bounding box center [349, 36] width 31 height 7
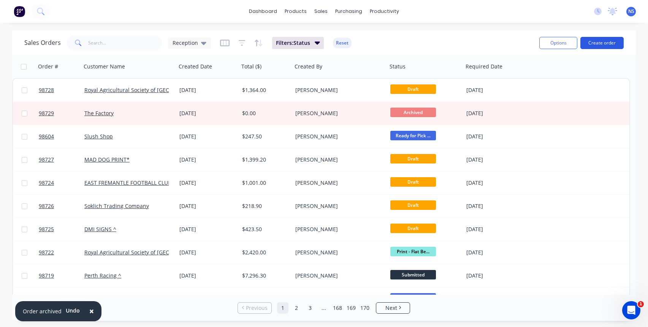
click at [610, 43] on button "Create order" at bounding box center [602, 43] width 43 height 12
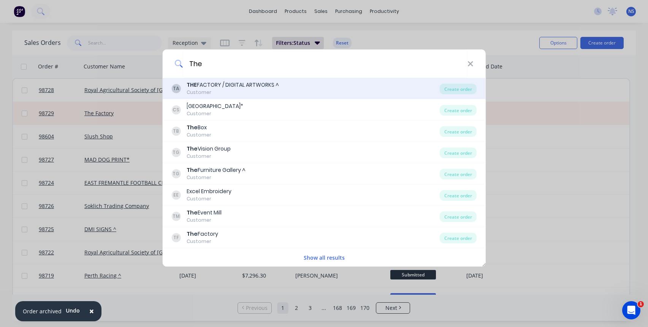
type input "The"
click at [253, 88] on div "THE FACTORY / DIGITAL ARTWORKS ^" at bounding box center [233, 85] width 92 height 8
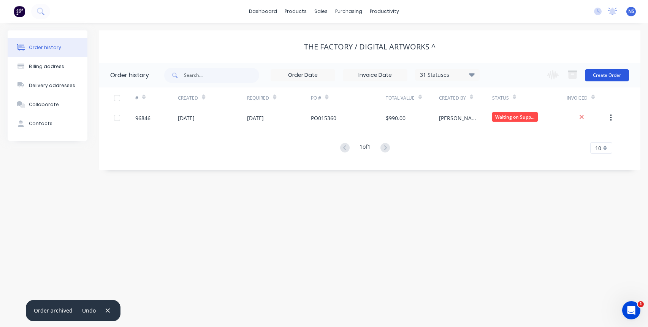
click at [603, 71] on button "Create Order" at bounding box center [607, 75] width 44 height 12
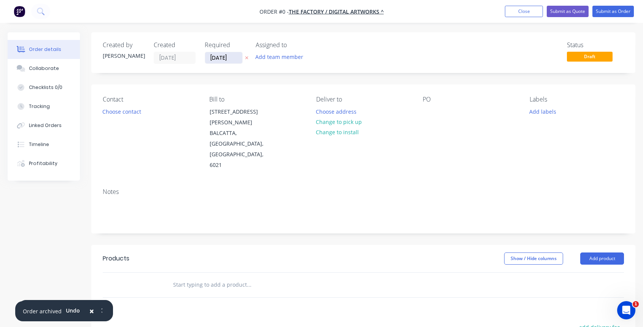
click at [217, 57] on input "[DATE]" at bounding box center [223, 57] width 37 height 11
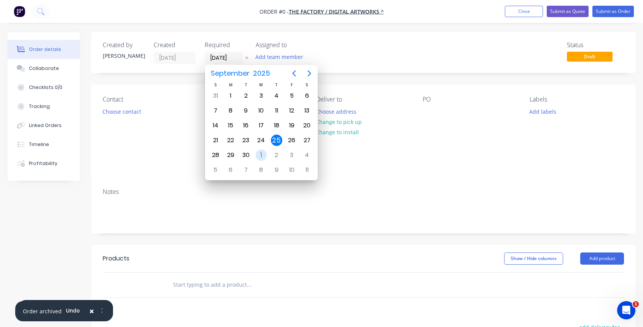
click at [263, 156] on div "1" at bounding box center [261, 154] width 11 height 11
type input "[DATE]"
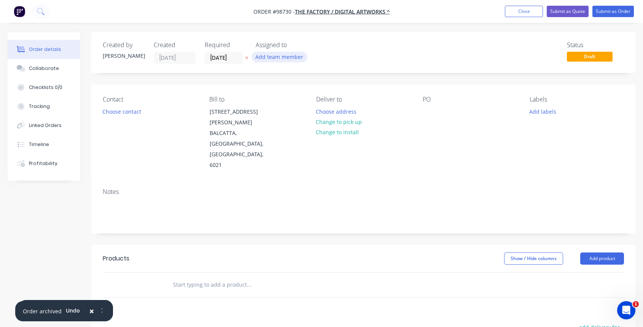
click at [268, 57] on button "Add team member" at bounding box center [279, 57] width 56 height 10
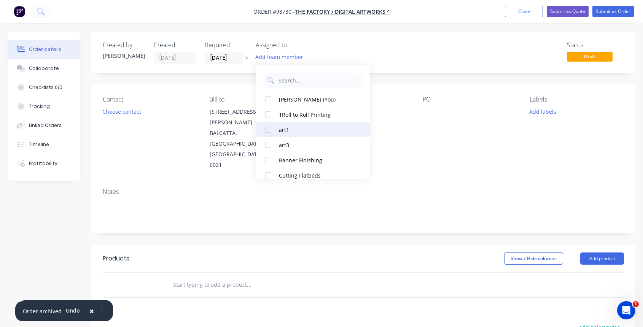
scroll to position [153, 0]
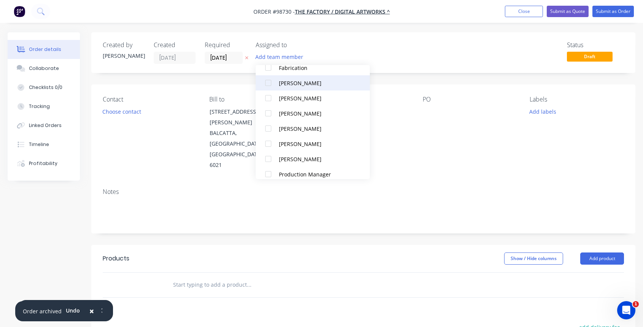
click at [281, 83] on div "[PERSON_NAME]" at bounding box center [317, 83] width 76 height 8
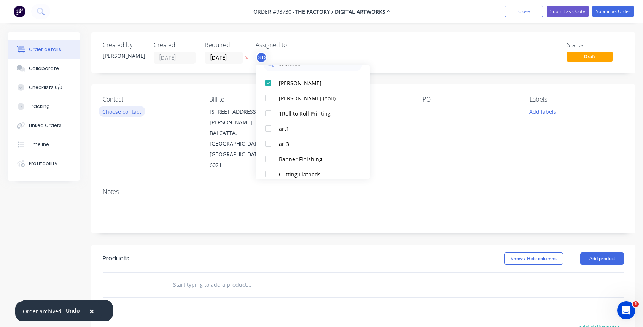
click at [122, 112] on button "Choose contact" at bounding box center [121, 111] width 47 height 10
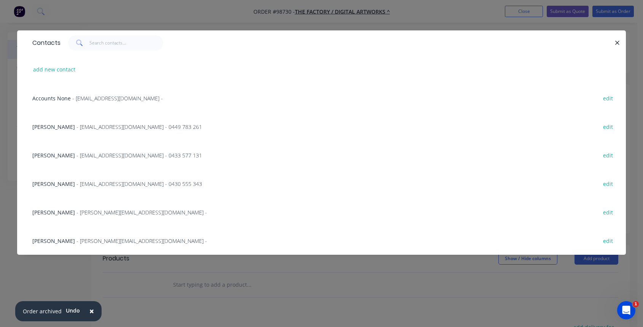
click at [111, 242] on span "- [PERSON_NAME][EMAIL_ADDRESS][DOMAIN_NAME] -" at bounding box center [141, 240] width 130 height 7
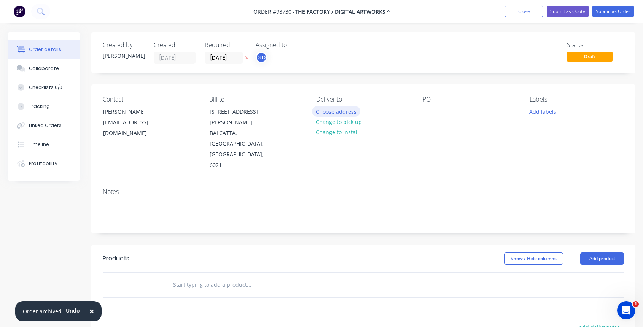
click at [332, 112] on button "Choose address" at bounding box center [336, 111] width 49 height 10
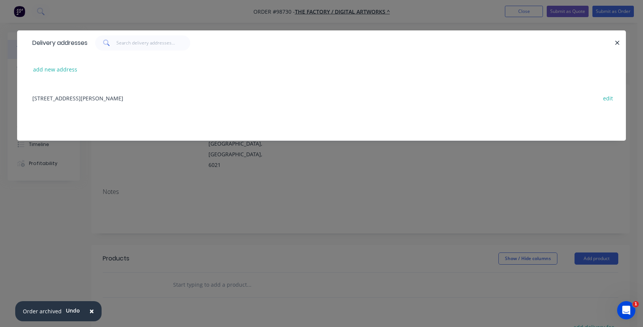
click at [116, 98] on div "[STREET_ADDRESS][PERSON_NAME] edit" at bounding box center [322, 98] width 586 height 29
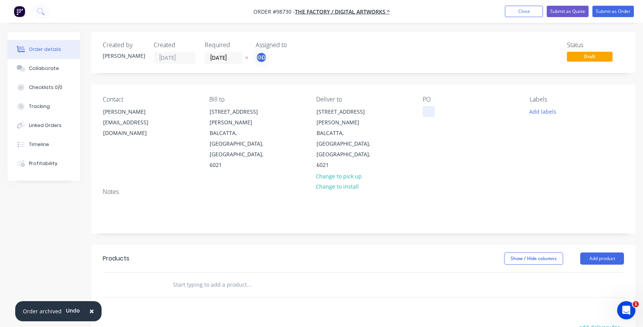
click at [422, 111] on div at bounding box center [428, 111] width 12 height 11
click at [533, 110] on button "Add labels" at bounding box center [542, 111] width 35 height 10
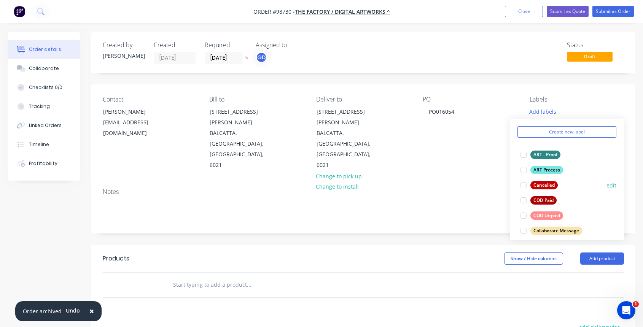
scroll to position [30, 0]
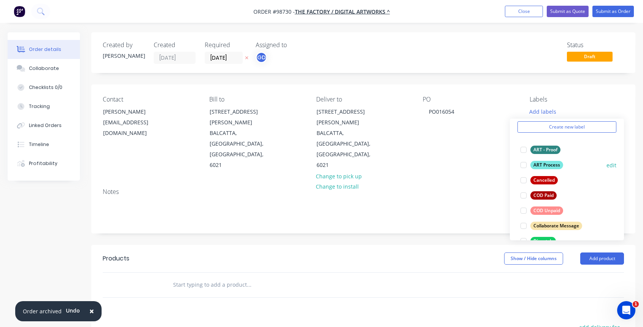
click at [523, 165] on div at bounding box center [523, 164] width 15 height 15
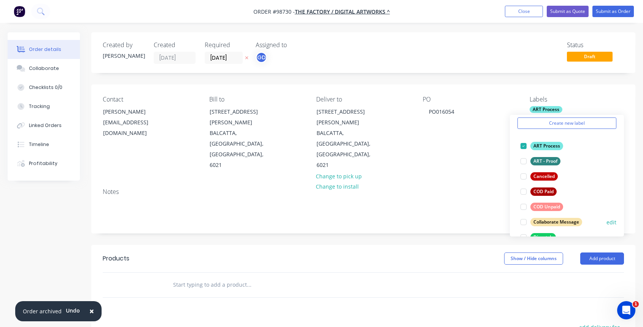
click at [523, 222] on div at bounding box center [523, 221] width 15 height 15
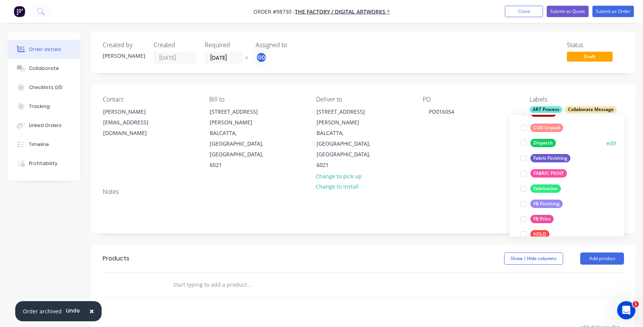
click at [523, 142] on div at bounding box center [523, 142] width 15 height 15
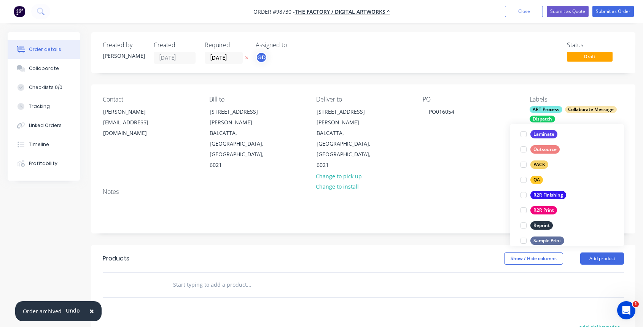
scroll to position [297, 0]
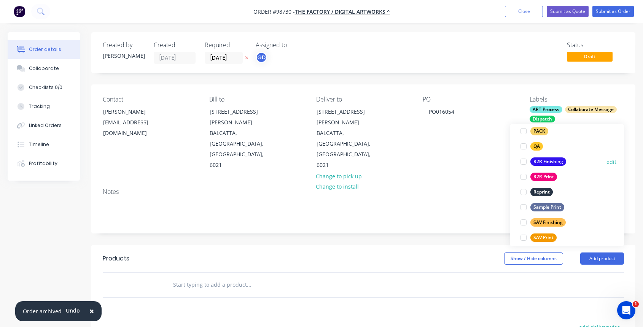
click at [522, 163] on div at bounding box center [523, 161] width 15 height 15
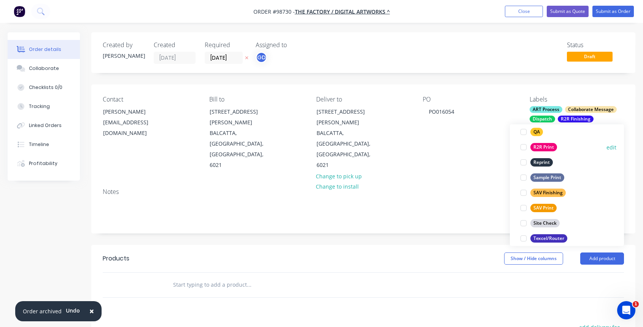
click at [524, 149] on div at bounding box center [523, 147] width 15 height 15
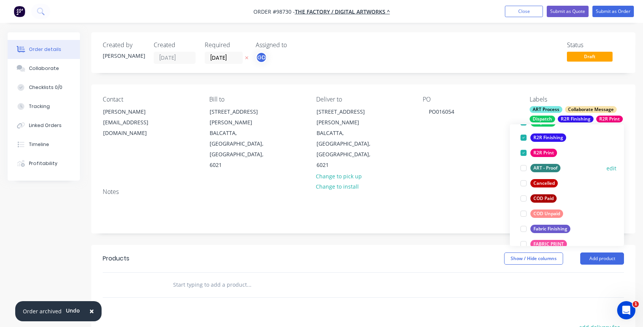
scroll to position [365, 0]
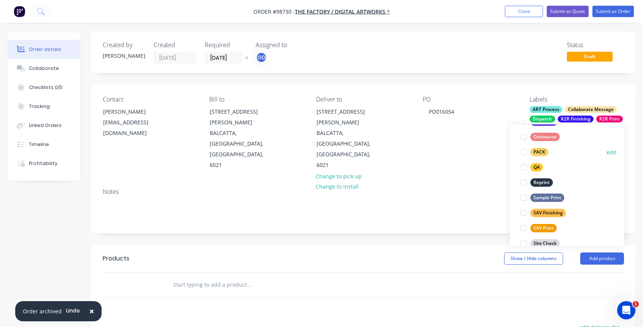
click at [522, 152] on div at bounding box center [523, 151] width 15 height 15
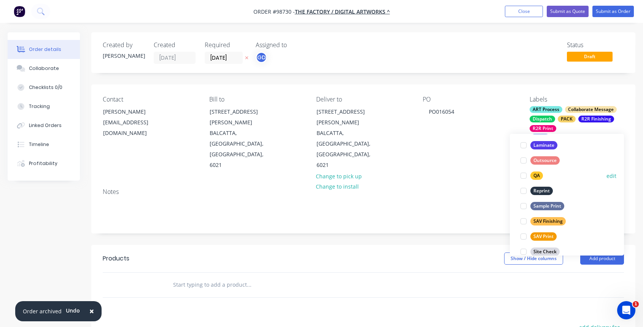
click at [524, 174] on div at bounding box center [523, 175] width 15 height 15
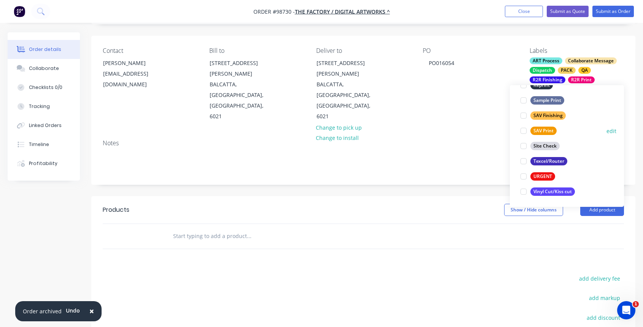
scroll to position [54, 0]
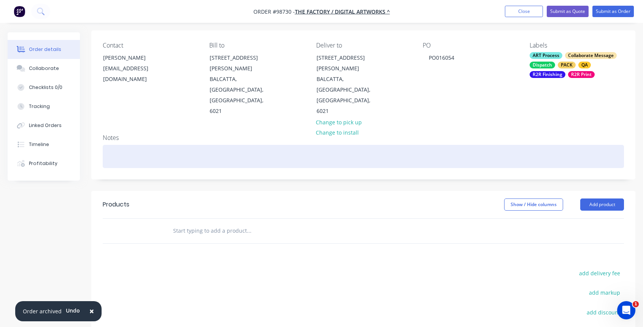
click at [124, 145] on div at bounding box center [363, 156] width 521 height 23
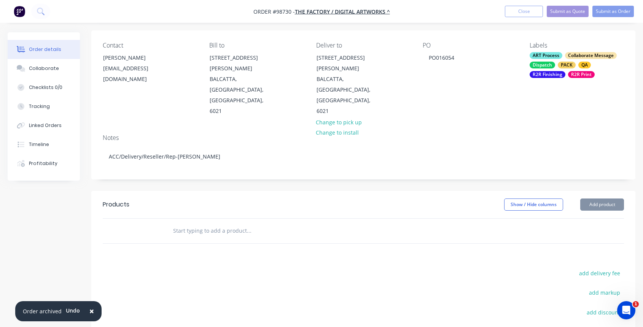
click at [215, 223] on input "text" at bounding box center [249, 230] width 152 height 15
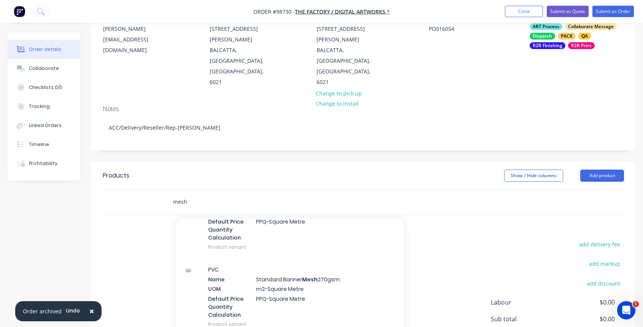
scroll to position [445, 0]
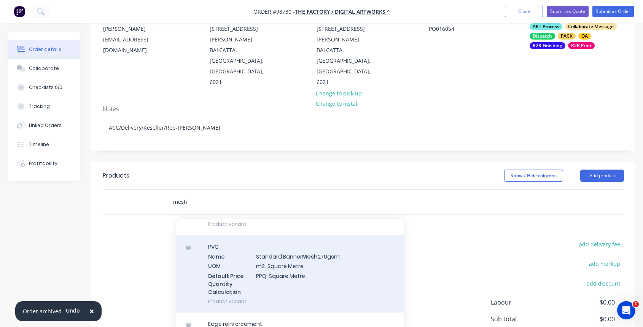
type input "mesh"
click at [341, 247] on div "PVC Name Standard Banner Mesh 270gsm UOM m2-Square Metre Default Price Quantity…" at bounding box center [290, 273] width 228 height 77
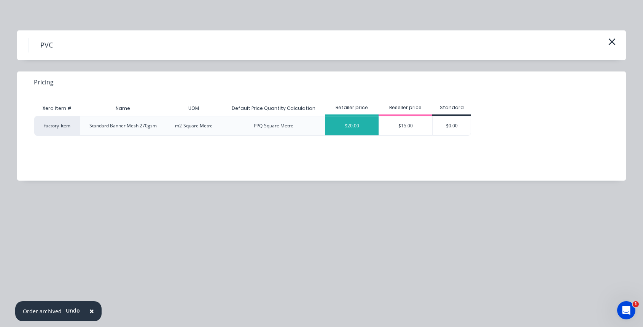
click at [358, 123] on div "$20.00" at bounding box center [351, 125] width 53 height 19
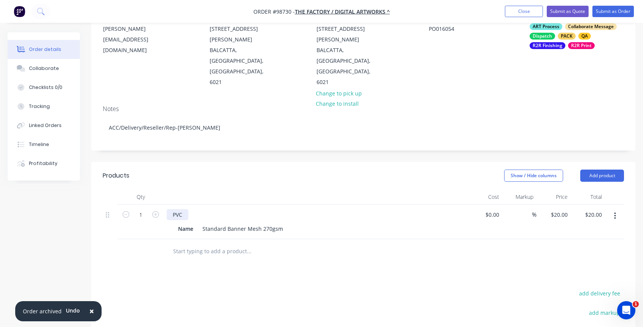
click at [186, 209] on div "PVC" at bounding box center [178, 214] width 22 height 11
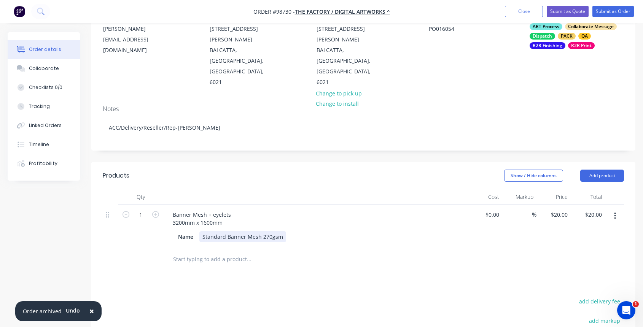
click at [281, 231] on div "Standard Banner Mesh 270gsm" at bounding box center [242, 236] width 87 height 11
click at [280, 231] on div "Standard Banner Mesh 270gsm" at bounding box center [242, 236] width 87 height 11
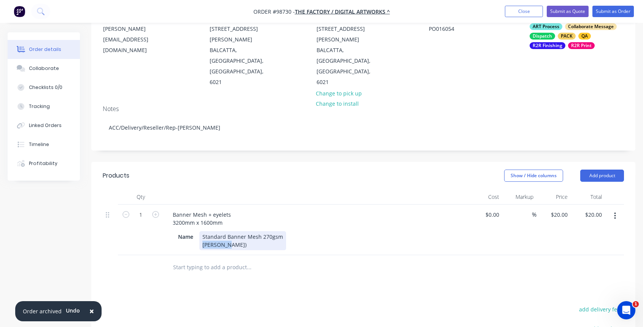
drag, startPoint x: 242, startPoint y: 214, endPoint x: 184, endPoint y: 214, distance: 57.4
click at [184, 231] on div "Name Standard Banner Mesh 270gsm [PERSON_NAME])" at bounding box center [314, 240] width 278 height 19
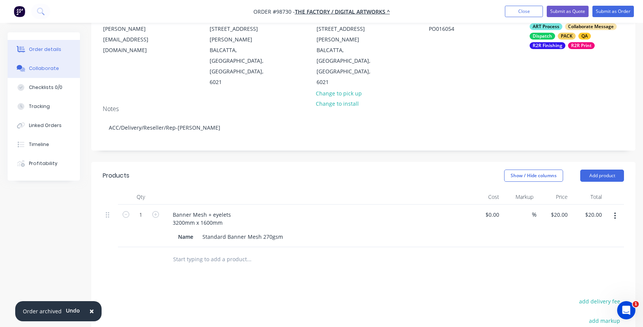
click at [47, 69] on div "Collaborate" at bounding box center [44, 68] width 30 height 7
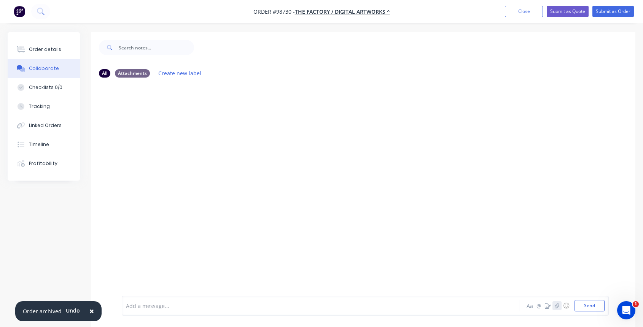
click at [556, 307] on icon "button" at bounding box center [556, 305] width 4 height 5
click at [589, 307] on button "Send" at bounding box center [589, 305] width 30 height 11
click at [557, 305] on icon "button" at bounding box center [556, 305] width 4 height 5
click at [585, 307] on button "Send" at bounding box center [589, 305] width 30 height 11
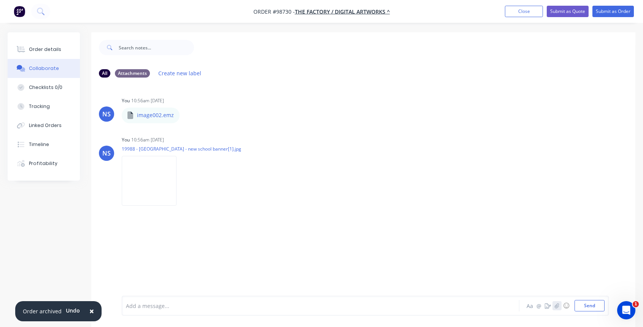
click at [556, 306] on icon "button" at bounding box center [556, 305] width 5 height 5
click at [594, 305] on button "Send" at bounding box center [589, 305] width 30 height 11
click at [46, 50] on div "Order details" at bounding box center [45, 49] width 32 height 7
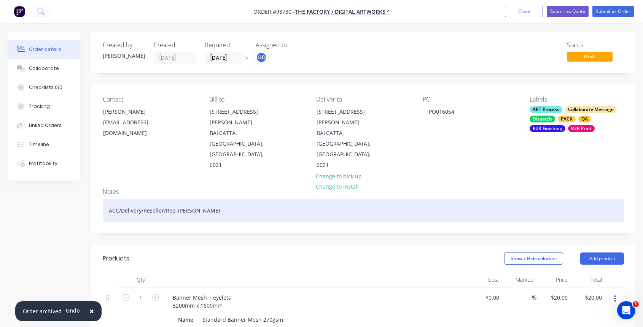
scroll to position [153, 0]
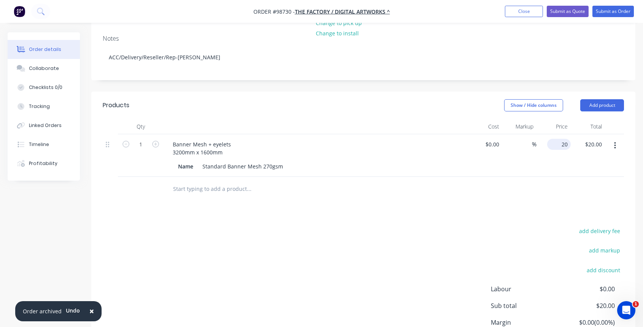
click at [556, 134] on div "20 $20.00" at bounding box center [553, 155] width 34 height 43
type input "$260.00"
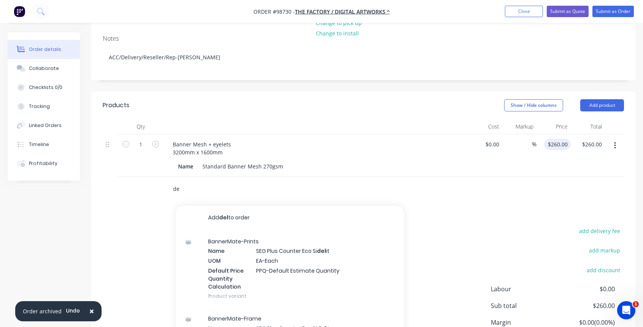
type input "d"
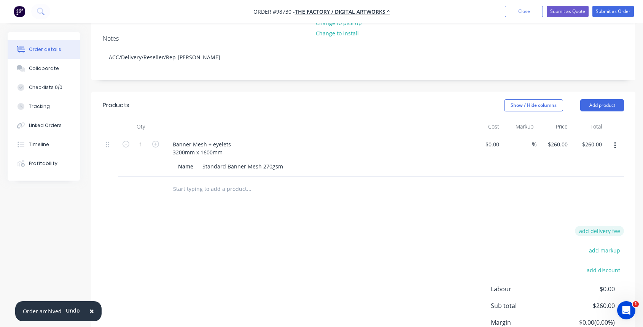
click at [608, 226] on button "add delivery fee" at bounding box center [599, 231] width 49 height 10
type input "65"
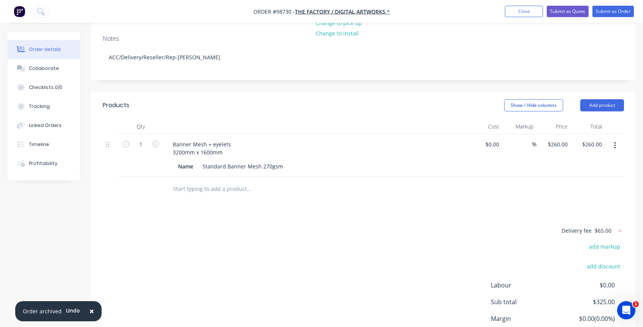
click at [214, 177] on div at bounding box center [300, 189] width 274 height 25
click at [222, 181] on input "text" at bounding box center [249, 188] width 152 height 15
click at [592, 99] on button "Add product" at bounding box center [602, 105] width 44 height 12
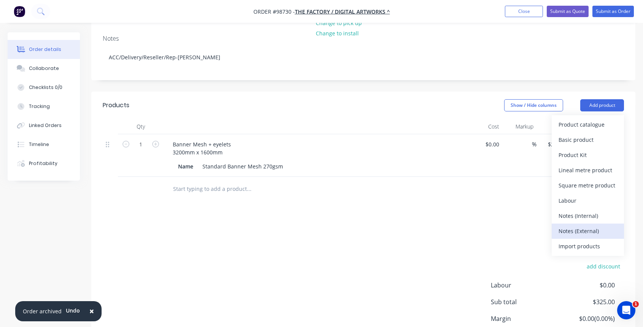
click at [582, 225] on div "Notes (External)" at bounding box center [587, 230] width 59 height 11
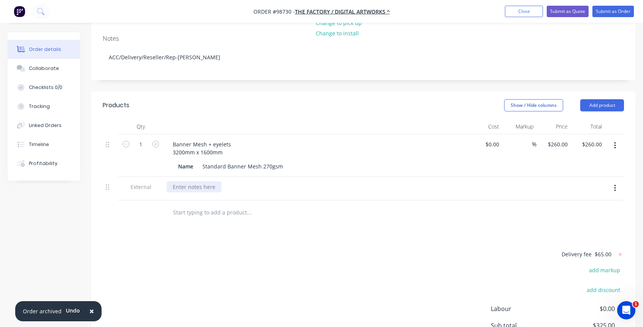
click at [189, 181] on div at bounding box center [194, 186] width 55 height 11
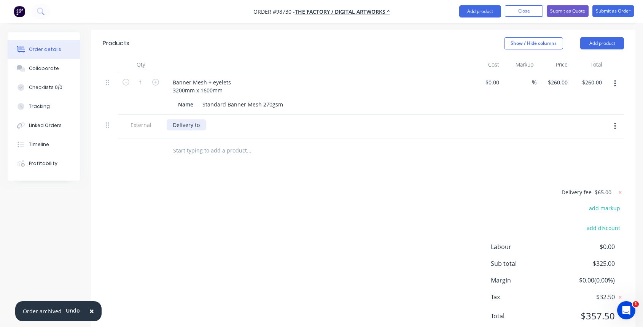
scroll to position [197, 0]
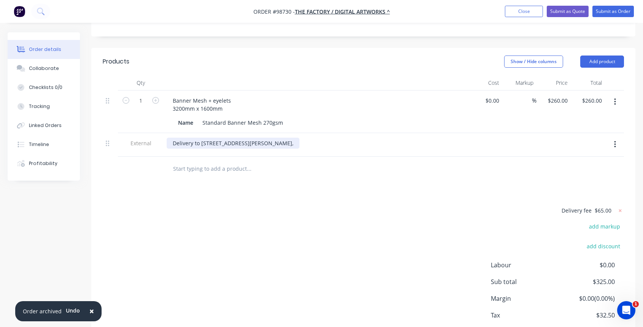
click at [201, 138] on div "Delivery to [STREET_ADDRESS][PERSON_NAME]," at bounding box center [233, 143] width 133 height 11
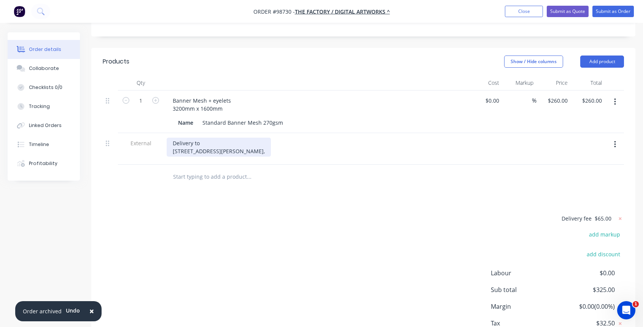
click at [229, 138] on div "Delivery to [STREET_ADDRESS][PERSON_NAME]," at bounding box center [219, 147] width 104 height 19
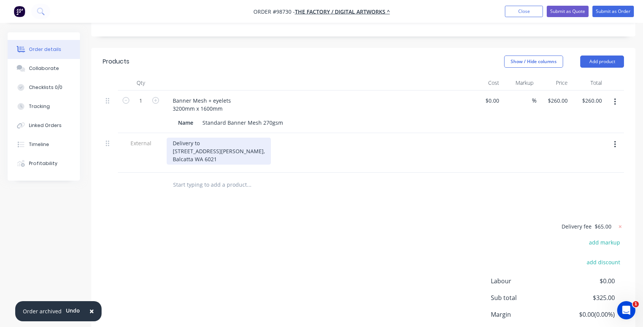
click at [193, 138] on div "Delivery to [STREET_ADDRESS][PERSON_NAME]" at bounding box center [219, 151] width 104 height 27
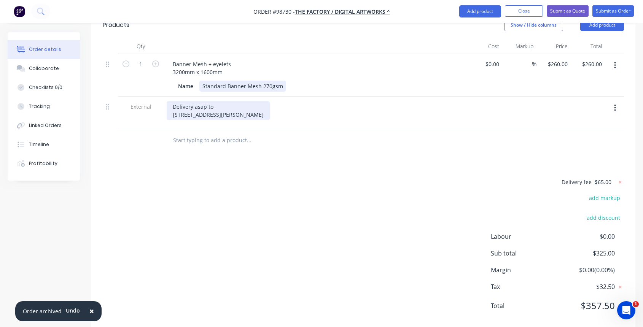
scroll to position [89, 0]
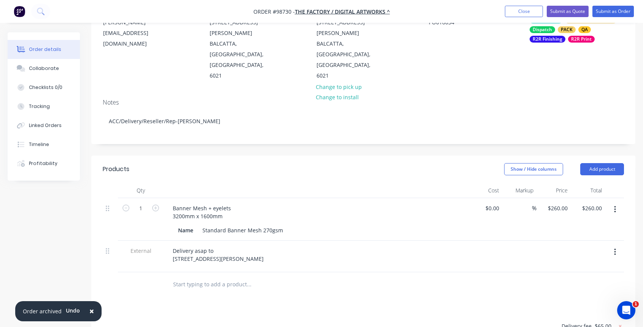
click at [206, 277] on input "text" at bounding box center [249, 284] width 152 height 15
click at [588, 163] on button "Add product" at bounding box center [602, 169] width 44 height 12
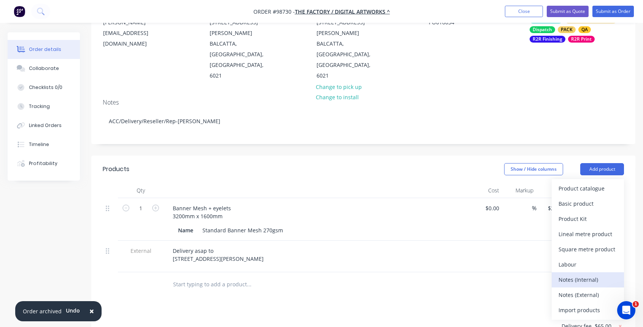
click at [587, 274] on div "Notes (Internal)" at bounding box center [587, 279] width 59 height 11
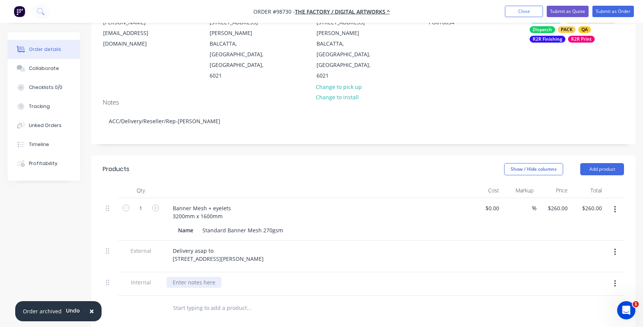
click at [187, 277] on div at bounding box center [194, 282] width 55 height 11
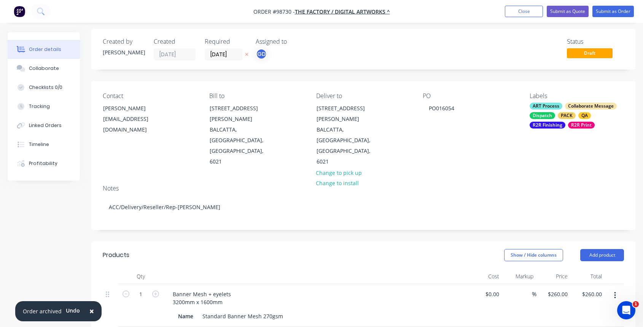
scroll to position [0, 0]
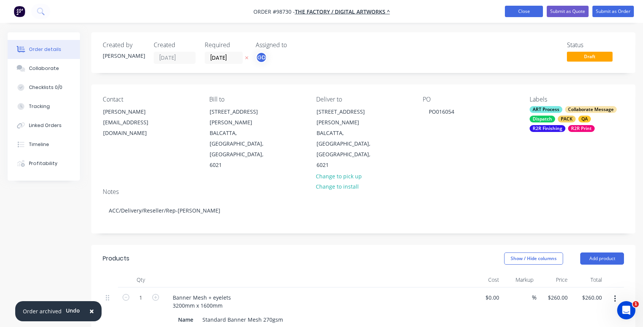
click at [518, 11] on button "Close" at bounding box center [524, 11] width 38 height 11
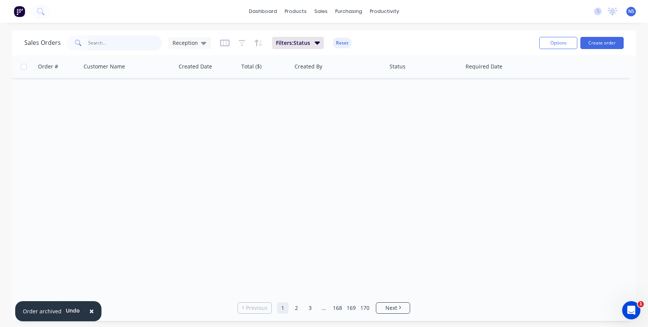
click at [102, 39] on input "text" at bounding box center [125, 42] width 74 height 15
click at [122, 43] on input "pheonix" at bounding box center [125, 42] width 74 height 15
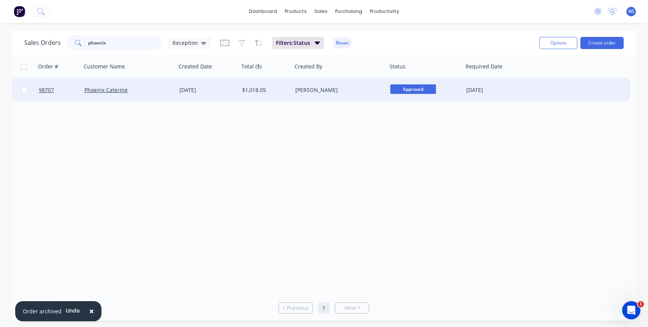
type input "phoenix"
click at [347, 91] on div "[PERSON_NAME]" at bounding box center [337, 90] width 84 height 8
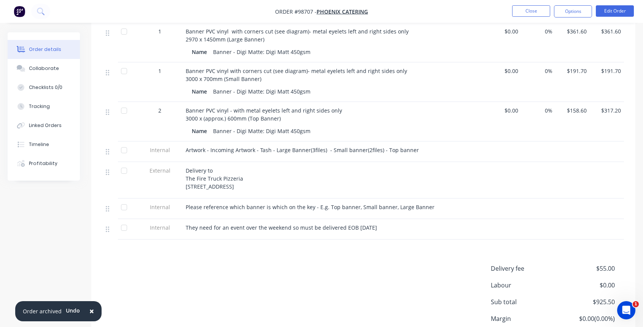
scroll to position [258, 0]
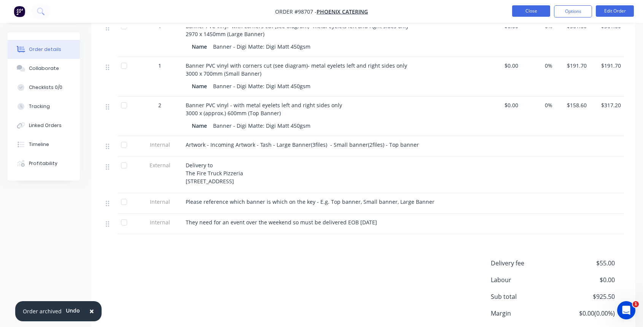
click at [545, 12] on button "Close" at bounding box center [531, 10] width 38 height 11
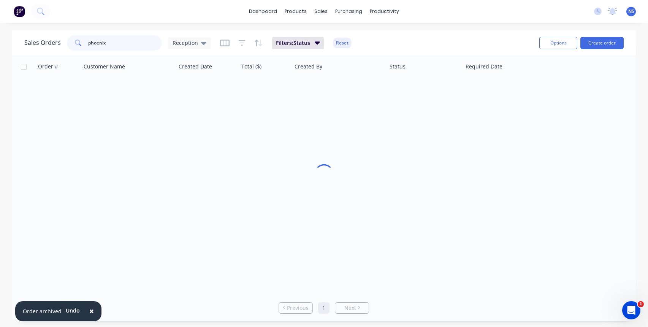
click at [126, 41] on input "phoenix" at bounding box center [125, 42] width 74 height 15
drag, startPoint x: 113, startPoint y: 39, endPoint x: 68, endPoint y: 35, distance: 44.7
click at [68, 35] on div "phoenix" at bounding box center [114, 42] width 95 height 15
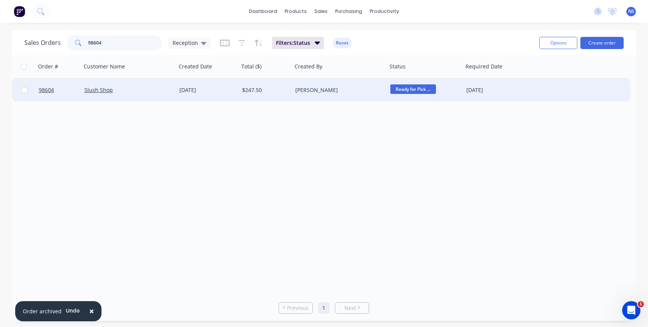
type input "98604"
click at [151, 91] on div "Slush Shop" at bounding box center [126, 90] width 84 height 8
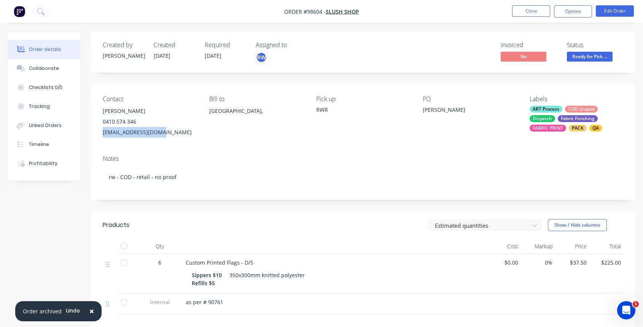
drag, startPoint x: 99, startPoint y: 132, endPoint x: 146, endPoint y: 136, distance: 47.0
click at [160, 134] on div "Contact [PERSON_NAME] [PHONE_NUMBER] [EMAIL_ADDRESS][DOMAIN_NAME] [PERSON_NAME]…" at bounding box center [363, 116] width 544 height 65
copy div "[EMAIL_ADDRESS][DOMAIN_NAME]"
click at [102, 121] on div "Contact [PERSON_NAME] [PHONE_NUMBER] [EMAIL_ADDRESS][DOMAIN_NAME] [PERSON_NAME]…" at bounding box center [363, 116] width 544 height 65
drag, startPoint x: 102, startPoint y: 121, endPoint x: 122, endPoint y: 121, distance: 20.5
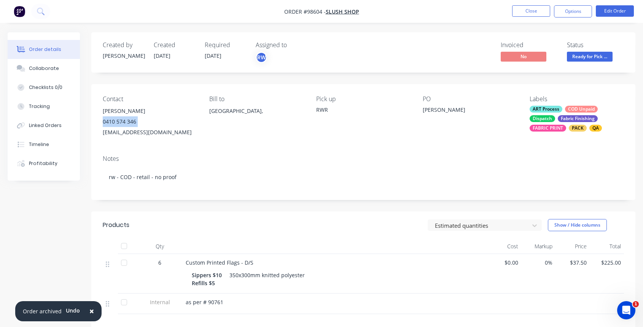
click at [139, 120] on div "Contact [PERSON_NAME] [PHONE_NUMBER] [EMAIL_ADDRESS][DOMAIN_NAME] [PERSON_NAME]…" at bounding box center [363, 116] width 544 height 65
copy div "0410 574 346"
click at [562, 111] on div "ART Process COD Unpaid Dispatch Fabric Finishing FABRIC PRINT PACK QA" at bounding box center [576, 119] width 94 height 26
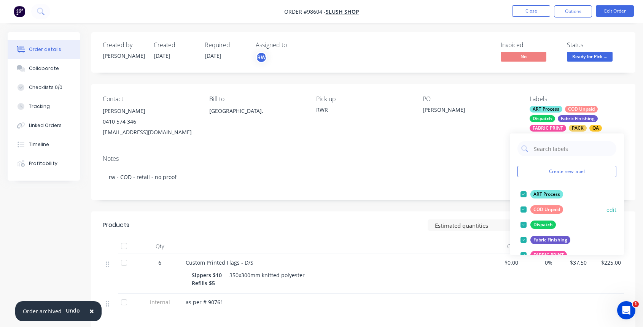
click at [524, 209] on div at bounding box center [523, 209] width 15 height 15
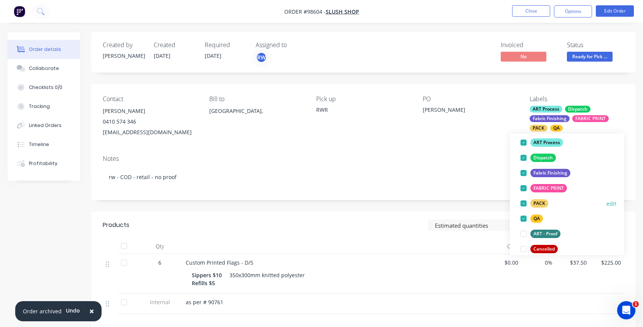
scroll to position [181, 0]
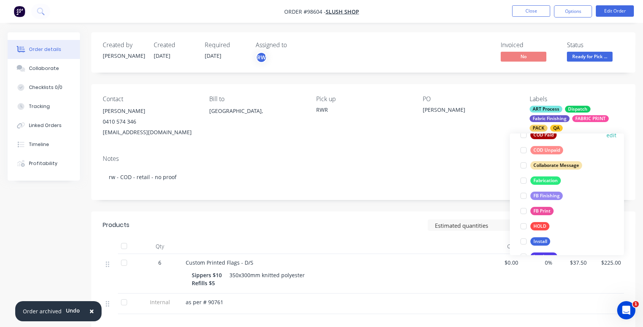
click at [524, 135] on div at bounding box center [523, 134] width 15 height 15
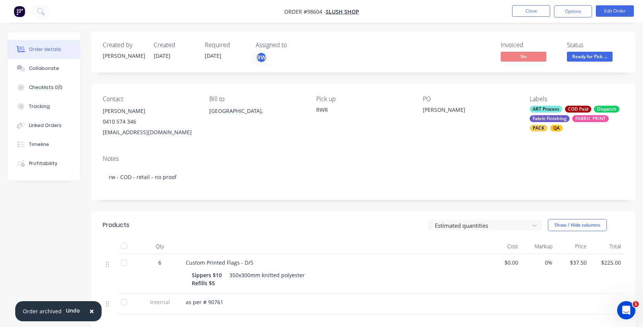
click at [459, 83] on div "Created by [PERSON_NAME] Created [DATE] Required [DATE] Assigned to RW Invoiced…" at bounding box center [363, 235] width 544 height 406
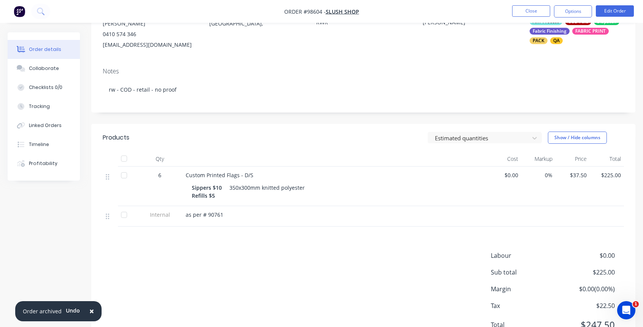
scroll to position [118, 0]
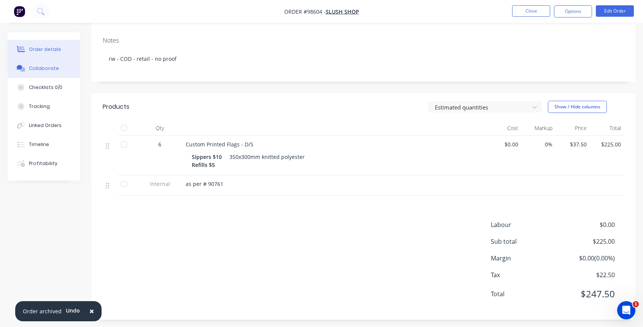
click at [48, 70] on div "Collaborate" at bounding box center [44, 68] width 30 height 7
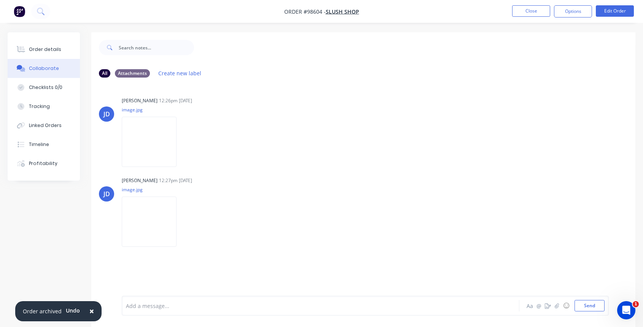
click at [133, 306] on div at bounding box center [305, 306] width 359 height 8
click at [530, 13] on button "Close" at bounding box center [531, 10] width 38 height 11
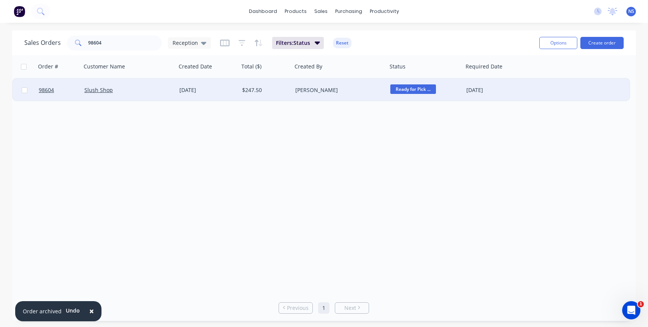
click at [409, 87] on span "Ready for Pick ..." at bounding box center [413, 89] width 46 height 10
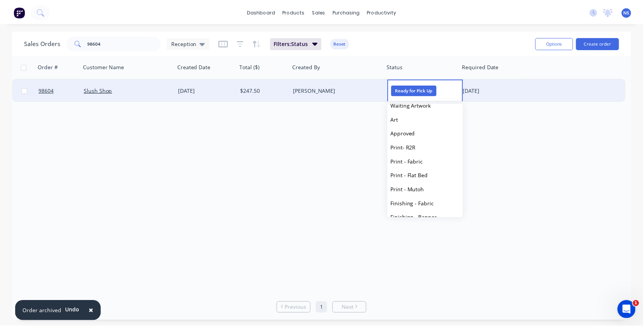
scroll to position [258, 0]
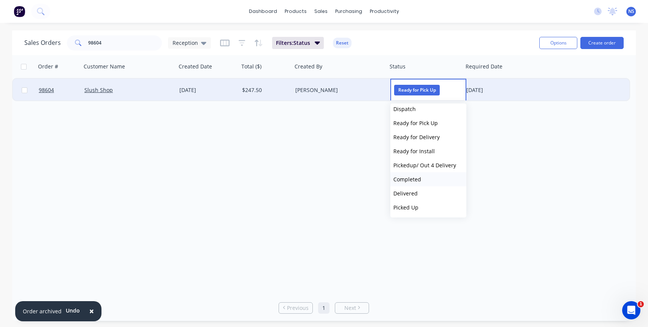
click at [409, 176] on span "Completed" at bounding box center [408, 179] width 28 height 7
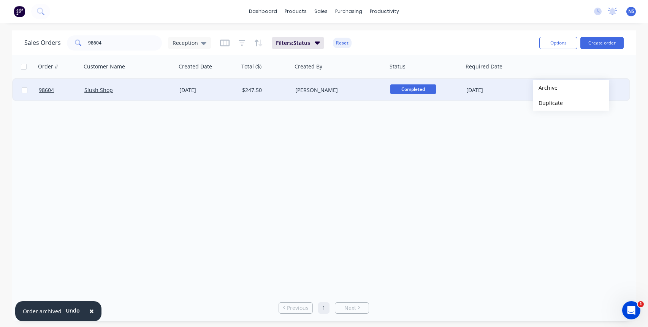
click at [546, 88] on button "Archive" at bounding box center [571, 87] width 76 height 15
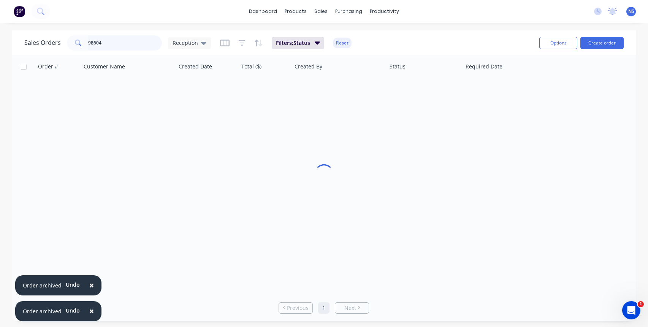
click at [121, 40] on input "98604" at bounding box center [125, 42] width 74 height 15
type input "98692"
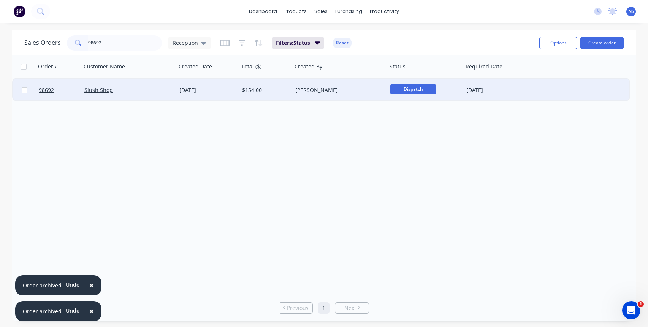
click at [370, 91] on div "[PERSON_NAME]" at bounding box center [337, 90] width 84 height 8
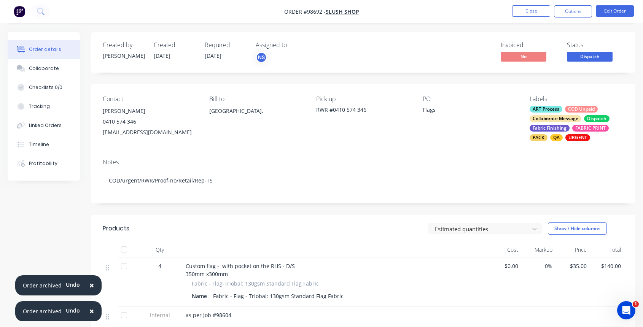
click at [580, 119] on div "Collaborate Message" at bounding box center [555, 118] width 52 height 7
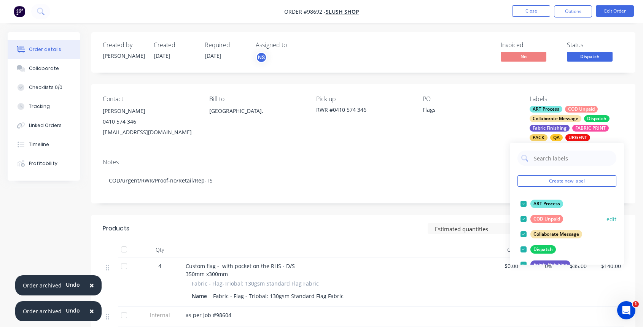
click at [522, 218] on div at bounding box center [523, 218] width 15 height 15
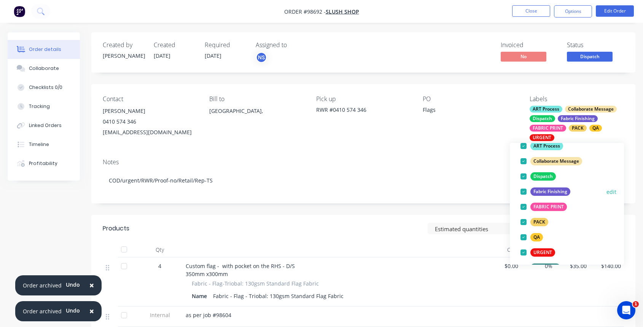
scroll to position [100, 0]
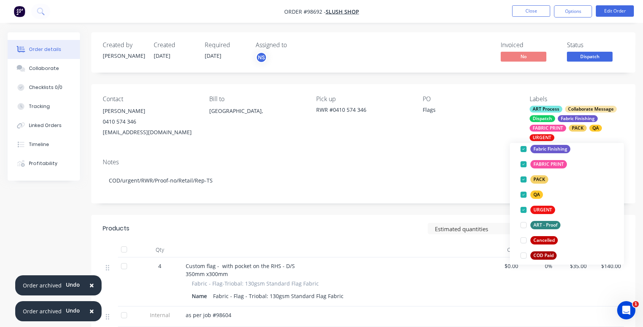
click at [523, 255] on div at bounding box center [523, 255] width 15 height 15
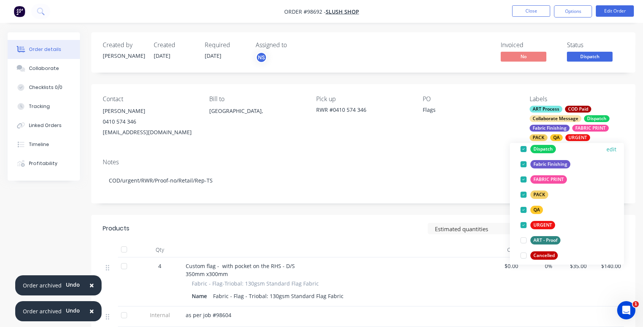
scroll to position [0, 0]
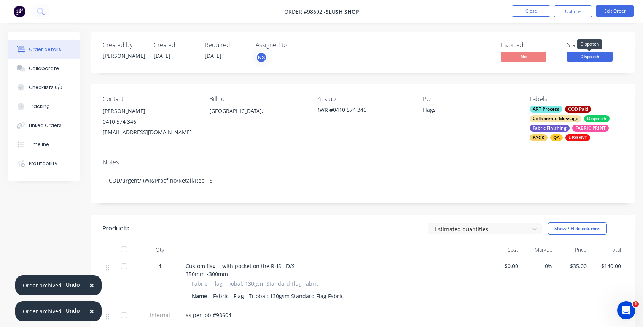
click at [599, 55] on span "Dispatch" at bounding box center [590, 57] width 46 height 10
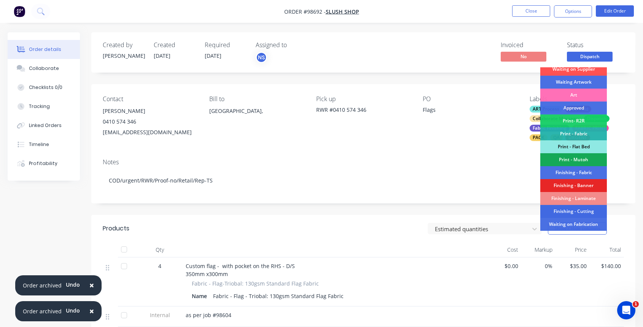
scroll to position [136, 0]
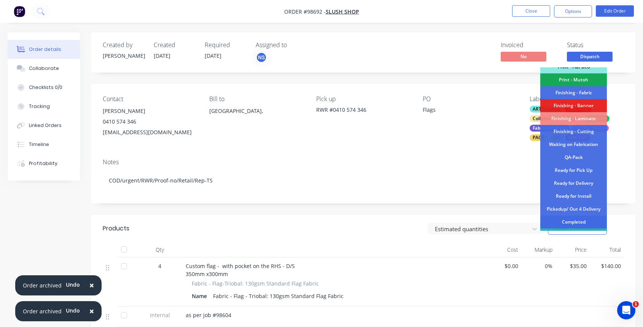
click at [577, 221] on div "Completed" at bounding box center [573, 222] width 67 height 13
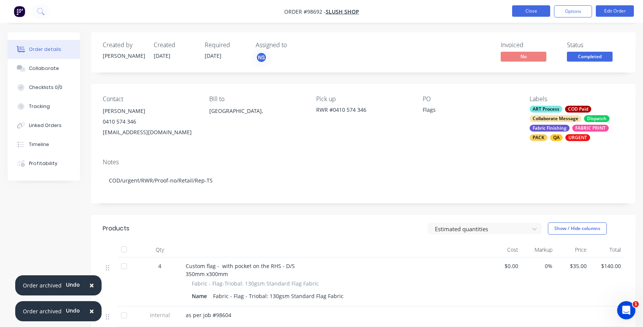
click at [534, 13] on button "Close" at bounding box center [531, 10] width 38 height 11
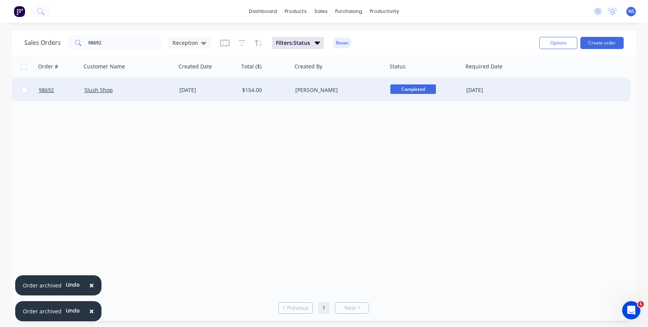
click at [355, 89] on div "[PERSON_NAME]" at bounding box center [337, 90] width 84 height 8
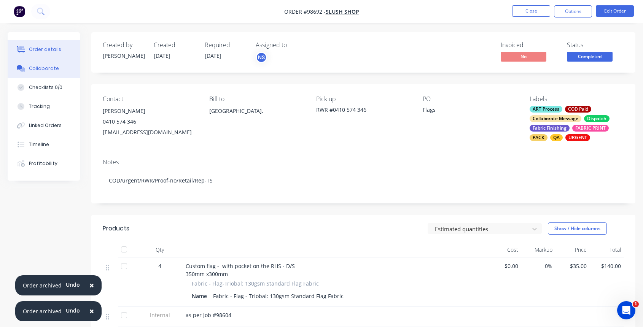
click at [56, 70] on div "Collaborate" at bounding box center [44, 68] width 30 height 7
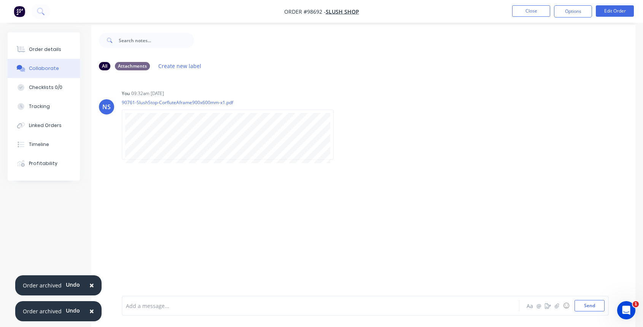
scroll to position [11, 0]
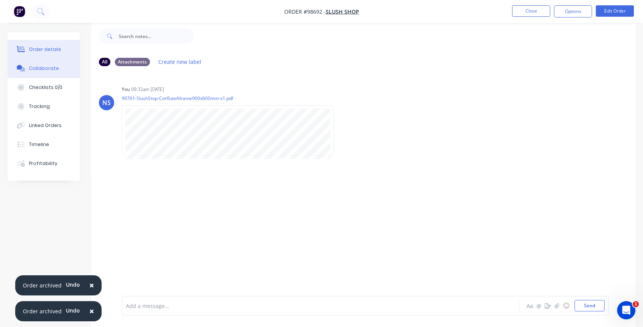
click at [43, 48] on div "Order details" at bounding box center [45, 49] width 32 height 7
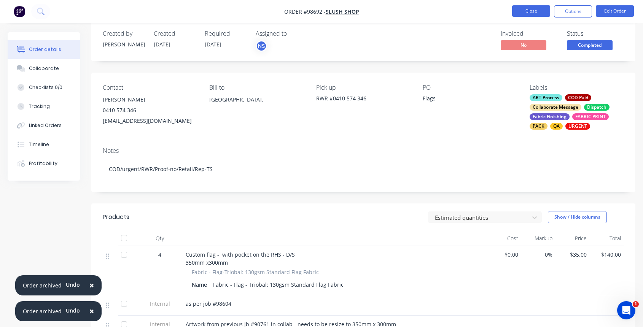
click at [527, 11] on button "Close" at bounding box center [531, 10] width 38 height 11
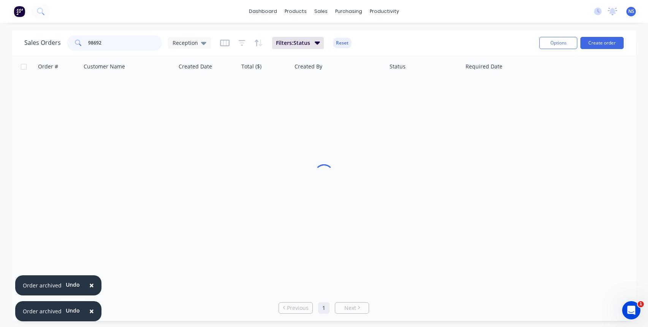
click at [123, 43] on input "98692" at bounding box center [125, 42] width 74 height 15
click at [119, 43] on input "98679" at bounding box center [125, 42] width 74 height 15
type input "9"
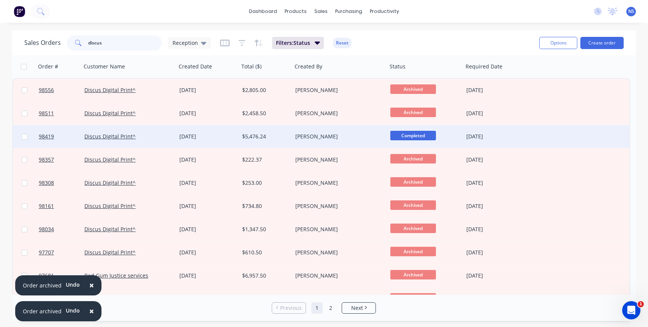
type input "discus"
click at [362, 141] on div "[PERSON_NAME]" at bounding box center [339, 136] width 95 height 23
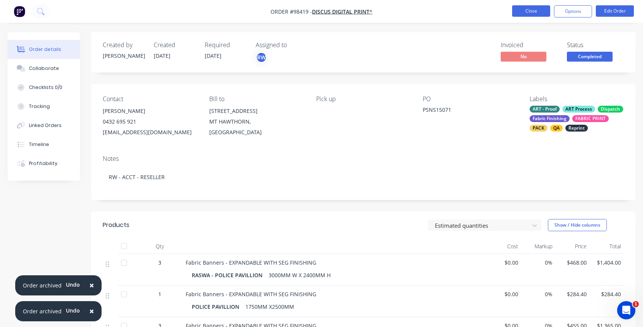
click at [530, 10] on button "Close" at bounding box center [531, 10] width 38 height 11
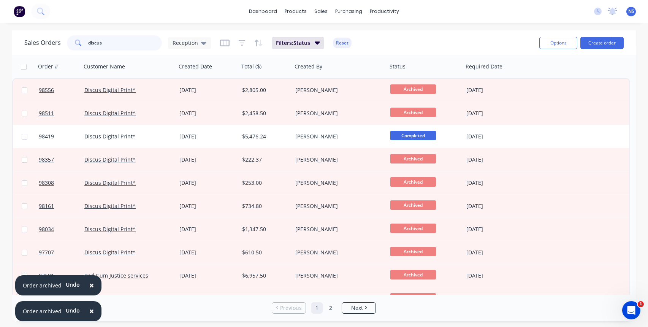
drag, startPoint x: 121, startPoint y: 44, endPoint x: 51, endPoint y: 41, distance: 70.0
click at [51, 41] on div "Sales Orders discus Reception" at bounding box center [117, 42] width 187 height 15
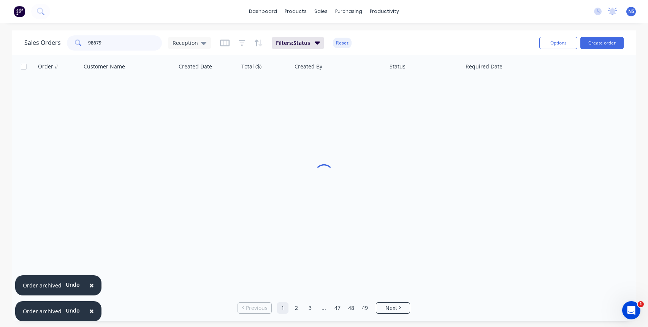
type input "98679"
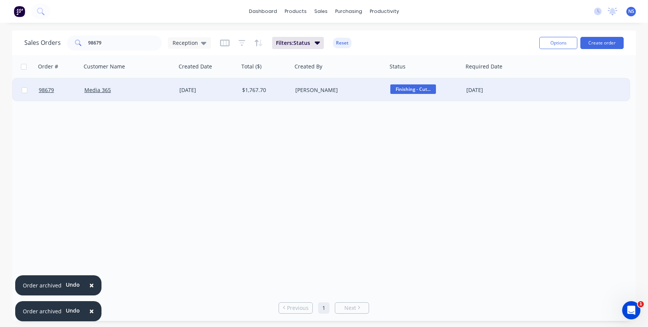
click at [153, 93] on div "Media 365" at bounding box center [126, 90] width 84 height 8
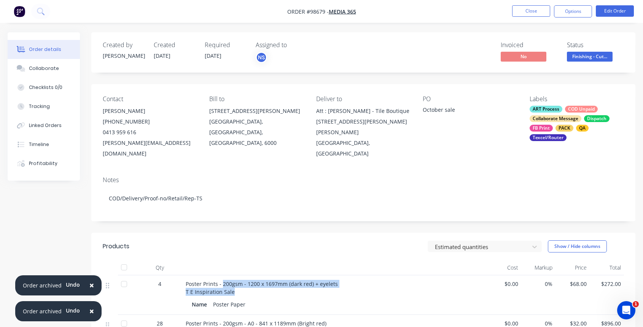
drag, startPoint x: 222, startPoint y: 272, endPoint x: 323, endPoint y: 280, distance: 101.1
click at [324, 281] on div "Poster Prints - 200gsm - 1200 x 1697mm (dark red) + eyelets T E Inspiration Sale" at bounding box center [335, 288] width 298 height 16
copy span "200gsm - 1200 x 1697mm (dark red) + eyelets T E Inspiration Sale"
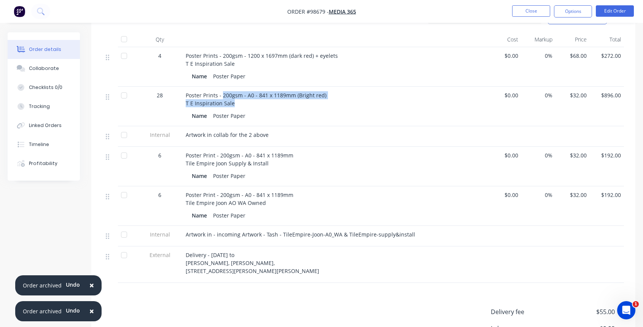
drag, startPoint x: 222, startPoint y: 84, endPoint x: 325, endPoint y: 89, distance: 103.6
click at [326, 91] on div "Poster Prints - 200gsm - A0 - 841 x 1189mm (Bright red) T E Inspiration Sale" at bounding box center [335, 99] width 298 height 16
copy span "200gsm - A0 - 841 x 1189mm (Bright red) T E Inspiration Sale"
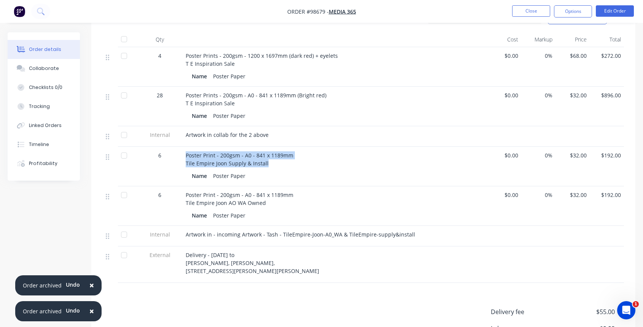
drag, startPoint x: 185, startPoint y: 145, endPoint x: 288, endPoint y: 150, distance: 103.6
click at [288, 150] on div "Poster Print - 200gsm - A0 - 841 x 1189mm Tile Empire Joon Supply & Install Nam…" at bounding box center [335, 167] width 304 height 40
copy span "Poster Print - 200gsm - A0 - 841 x 1189mm Tile Empire Joon Supply & Install"
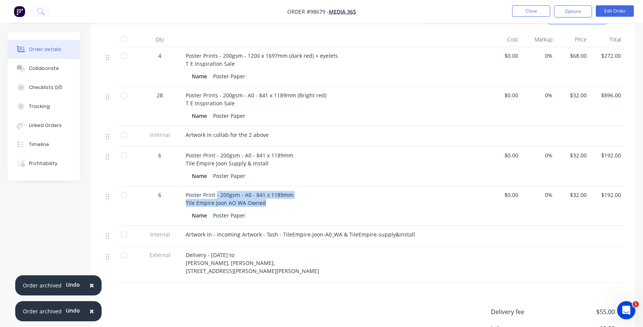
drag, startPoint x: 216, startPoint y: 184, endPoint x: 303, endPoint y: 190, distance: 87.6
click at [306, 191] on div "Poster Print - 200gsm - A0 - 841 x 1189mm Tile Empire Joon AO WA Owned" at bounding box center [335, 199] width 298 height 16
copy span "- 200gsm - A0 - 841 x 1189mm Tile Empire Joon AO [GEOGRAPHIC_DATA] Owned"
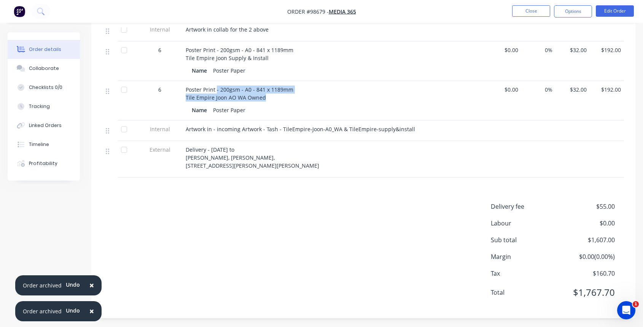
scroll to position [0, 0]
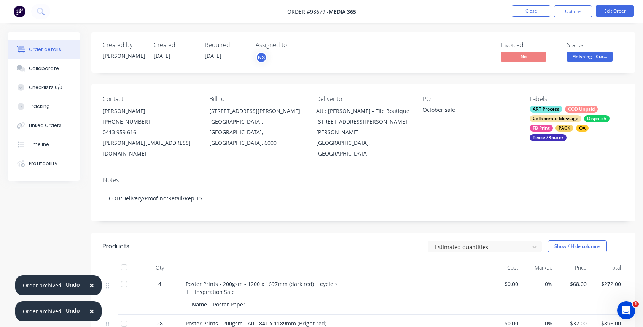
click at [560, 109] on div "ART Process" at bounding box center [545, 109] width 33 height 7
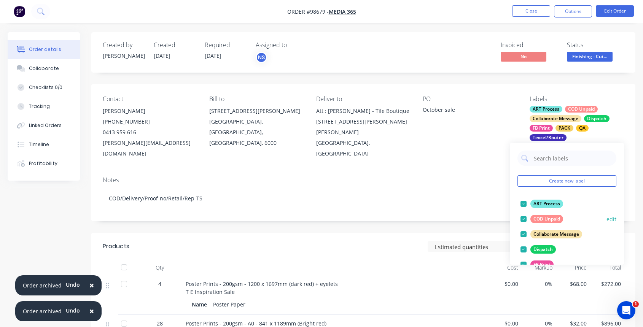
click at [522, 219] on div at bounding box center [523, 218] width 15 height 15
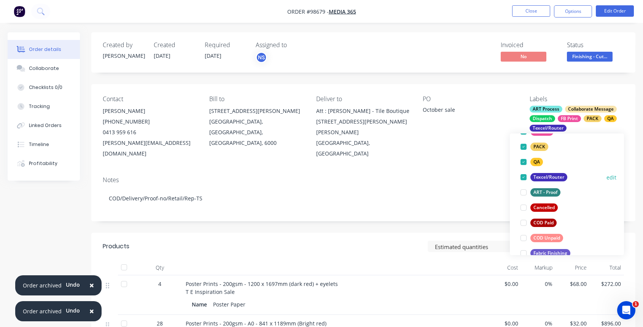
scroll to position [120, 0]
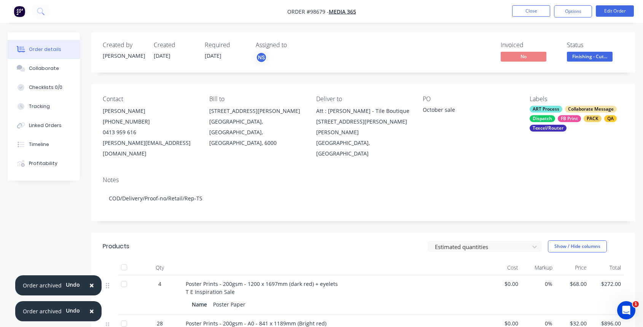
click at [460, 170] on div "Notes COD/Delivery/Proof-no/Retail/Rep-TS" at bounding box center [363, 195] width 544 height 51
